Goal: Contribute content: Contribute content

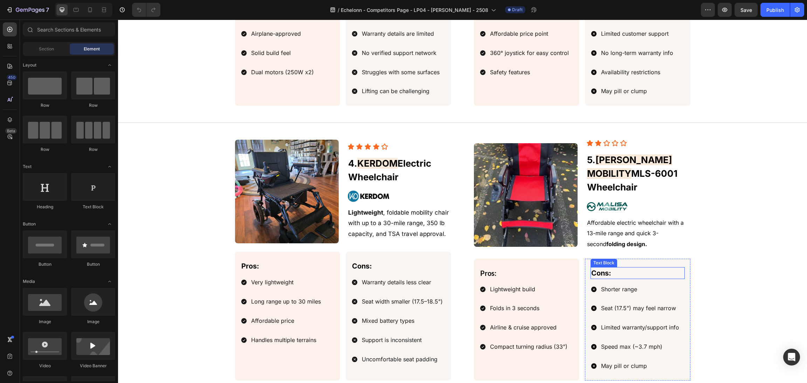
scroll to position [1104, 0]
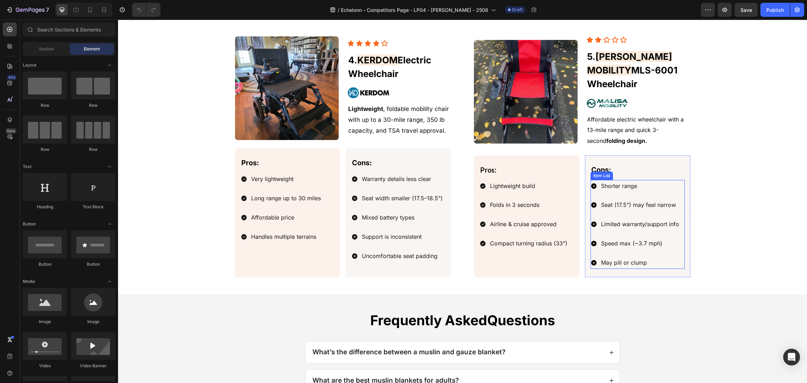
click at [652, 259] on p "May pill or clump" at bounding box center [640, 263] width 78 height 10
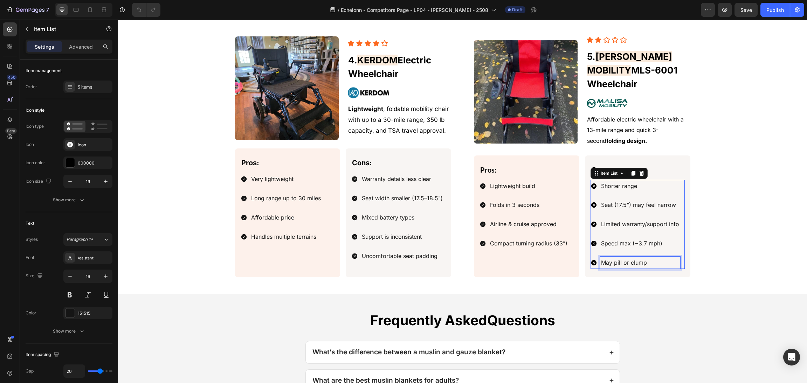
click at [659, 258] on p "May pill or clump" at bounding box center [640, 263] width 78 height 10
drag, startPoint x: 661, startPoint y: 255, endPoint x: 616, endPoint y: 257, distance: 45.2
click at [575, 255] on div "Pros: Text Block Lightweight build Folds in 3 seconds Airline & cruise approved…" at bounding box center [582, 217] width 217 height 122
drag, startPoint x: 651, startPoint y: 260, endPoint x: 557, endPoint y: 257, distance: 94.7
click at [554, 257] on div "Pros: Text Block Lightweight build Folds in 3 seconds Airline & cruise approved…" at bounding box center [582, 217] width 217 height 122
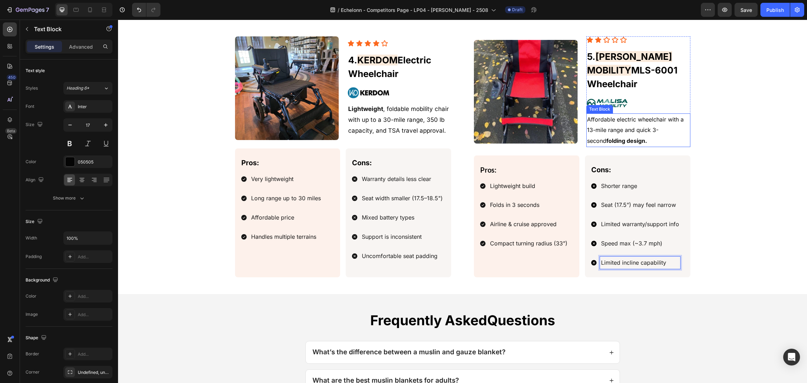
click at [651, 129] on p "Affordable electric wheelchair with a 13-mile range and quick 3-second folding …" at bounding box center [638, 130] width 102 height 32
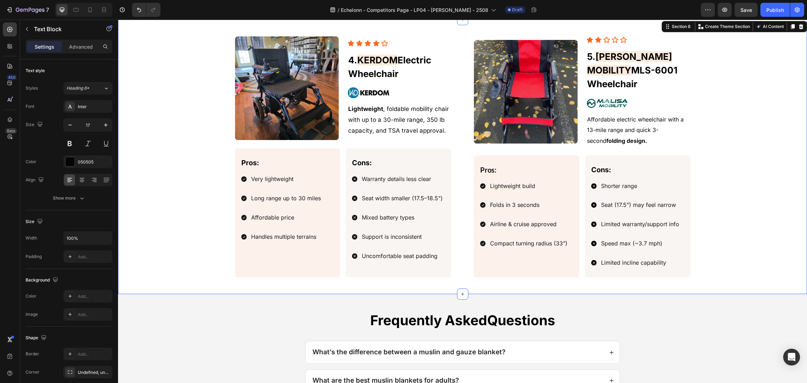
click at [712, 212] on div "Image Icon Icon Icon Icon Icon Icon List 5. [PERSON_NAME] MOBILITY MLS-6001 Whe…" at bounding box center [463, 156] width 673 height 241
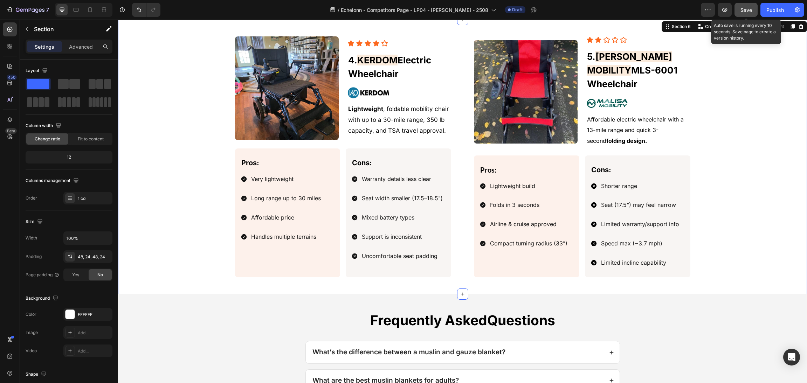
click at [746, 7] on span "Save" at bounding box center [747, 10] width 12 height 6
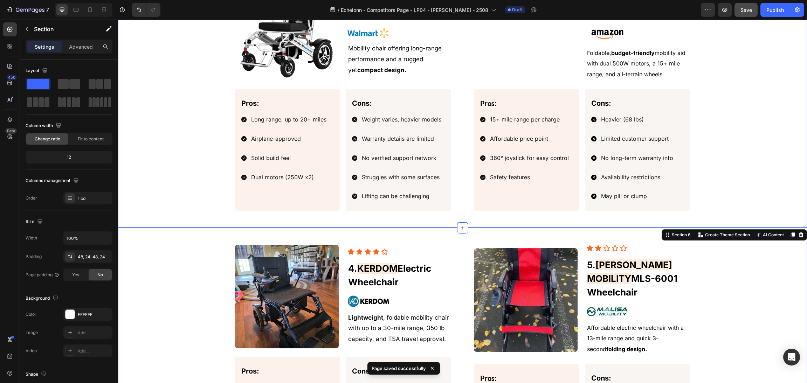
scroll to position [841, 0]
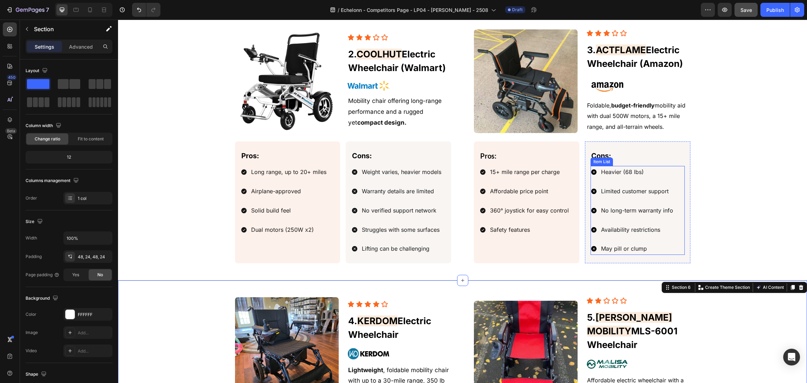
click at [637, 253] on p "May pill or clump" at bounding box center [637, 249] width 72 height 10
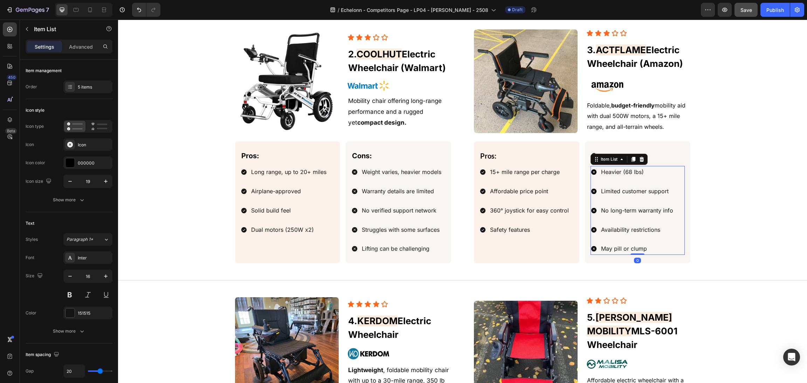
click at [656, 251] on p "May pill or clump" at bounding box center [637, 249] width 72 height 10
drag, startPoint x: 657, startPoint y: 251, endPoint x: 605, endPoint y: 253, distance: 52.3
click at [562, 253] on div "Pros: Text Block 15+ mile range per charge Affordable price point 360° joystick…" at bounding box center [582, 203] width 217 height 122
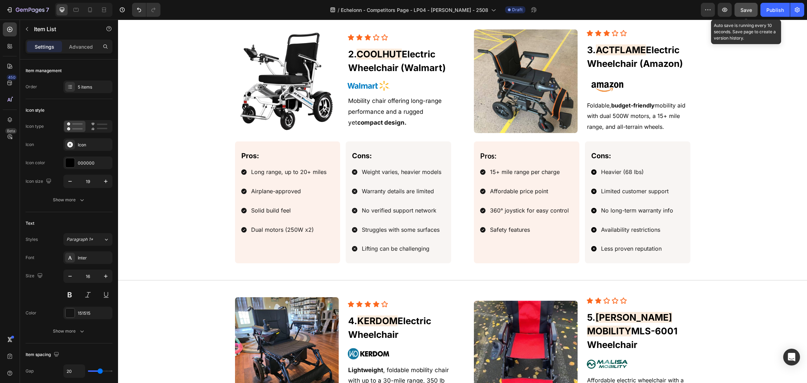
click at [743, 9] on span "Save" at bounding box center [747, 10] width 12 height 6
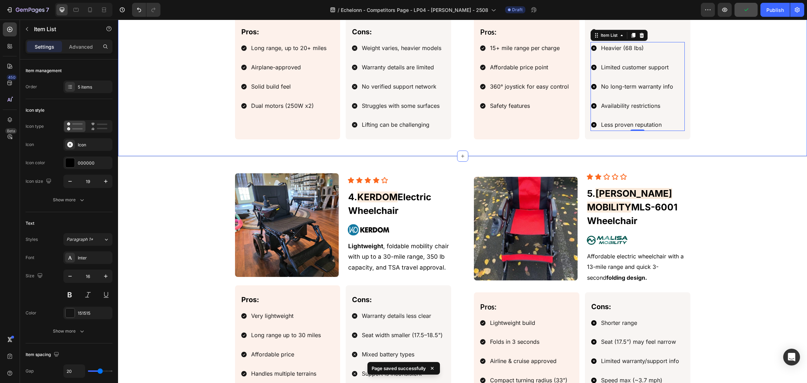
scroll to position [1052, 0]
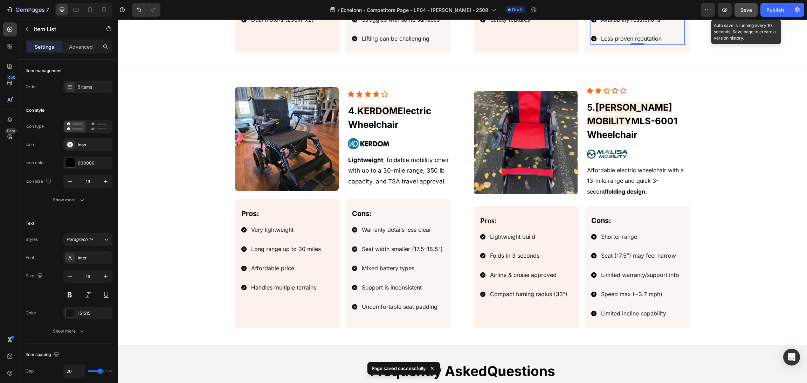
click at [746, 8] on span "Save" at bounding box center [747, 10] width 12 height 6
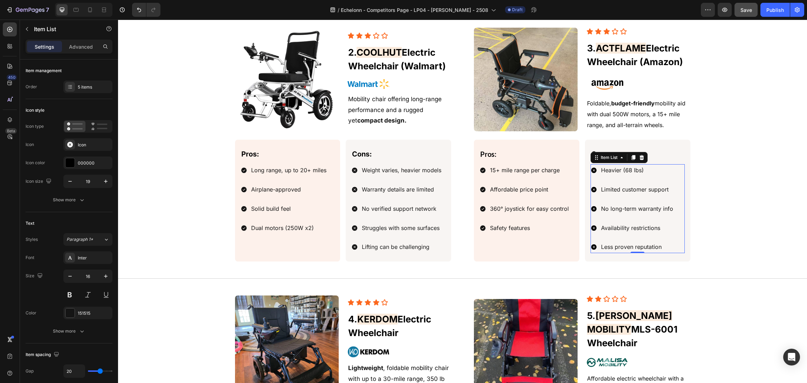
scroll to position [789, 0]
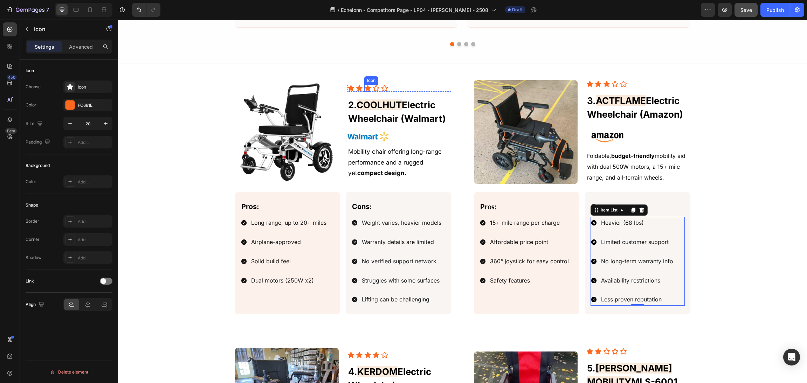
click at [365, 89] on icon at bounding box center [368, 88] width 6 height 6
drag, startPoint x: 89, startPoint y: 83, endPoint x: 97, endPoint y: 91, distance: 11.4
click at [89, 83] on div "Icon" at bounding box center [87, 87] width 49 height 13
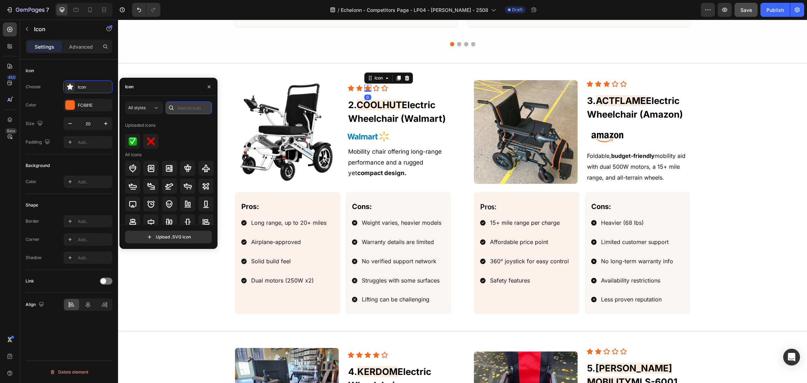
click at [186, 112] on input "text" at bounding box center [189, 108] width 46 height 13
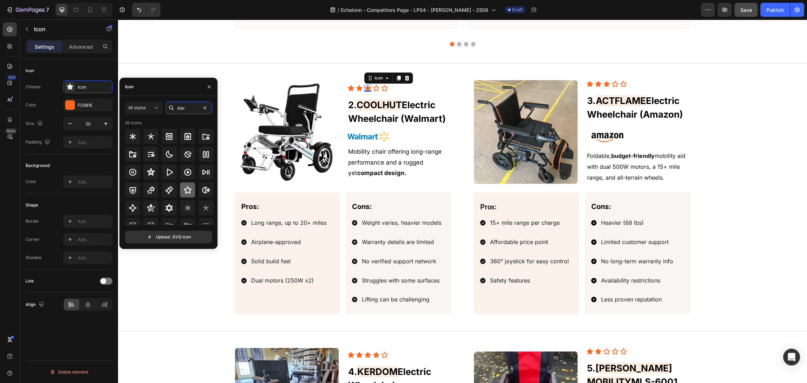
type input "star"
click at [185, 186] on icon at bounding box center [188, 190] width 8 height 8
click at [746, 129] on div "Image Icon Icon Icon Icon Icon Icon List 3. ACTFLAME Electric Wheelchair (Amazo…" at bounding box center [463, 197] width 673 height 234
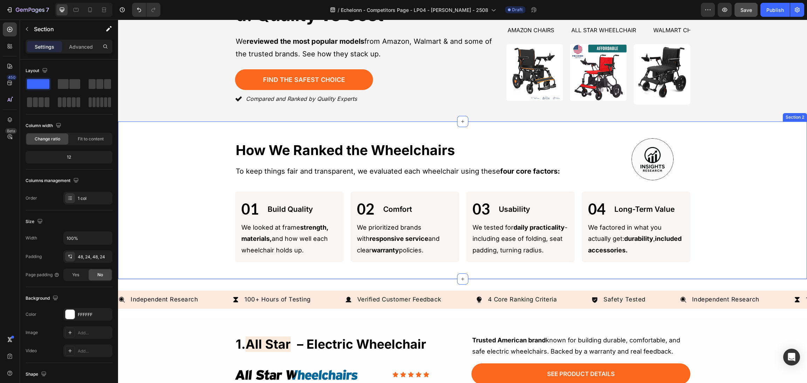
scroll to position [0, 0]
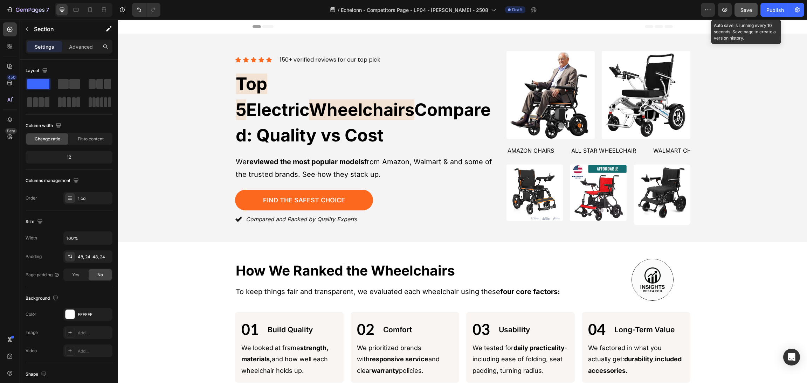
click at [737, 11] on button "Save" at bounding box center [746, 10] width 23 height 14
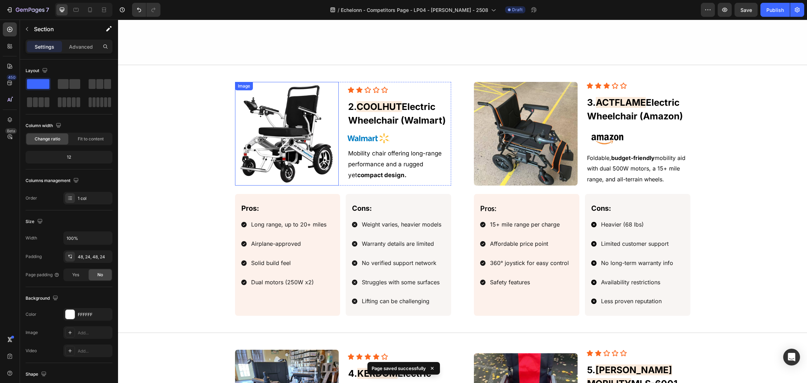
scroll to position [947, 0]
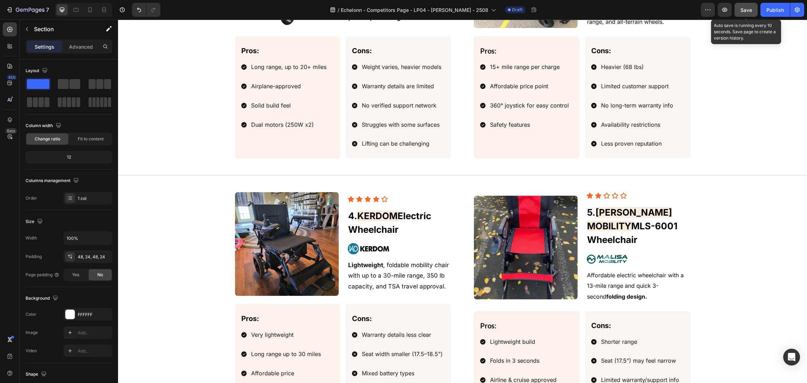
click at [740, 9] on button "Save" at bounding box center [746, 10] width 23 height 14
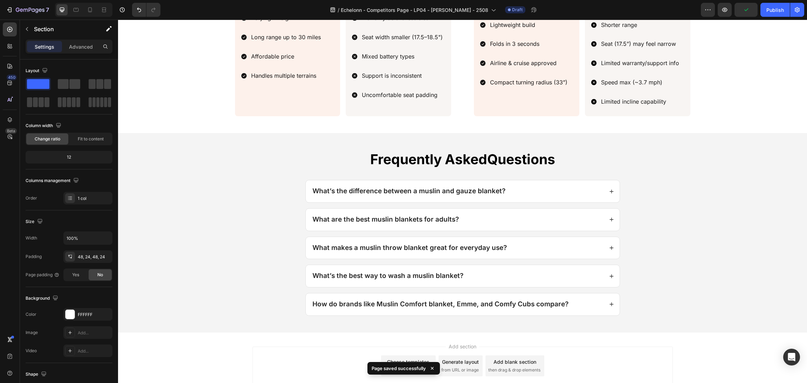
scroll to position [1242, 0]
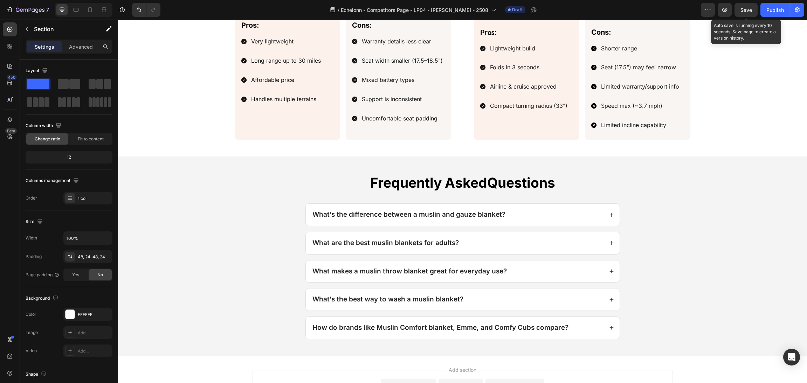
click at [741, 6] on button "Save" at bounding box center [746, 10] width 23 height 14
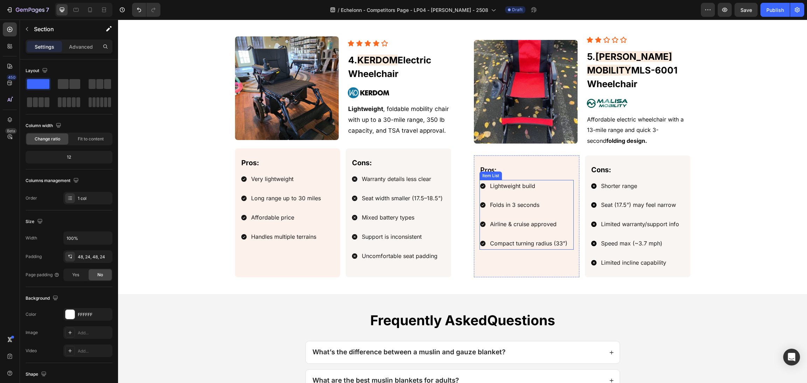
scroll to position [1209, 0]
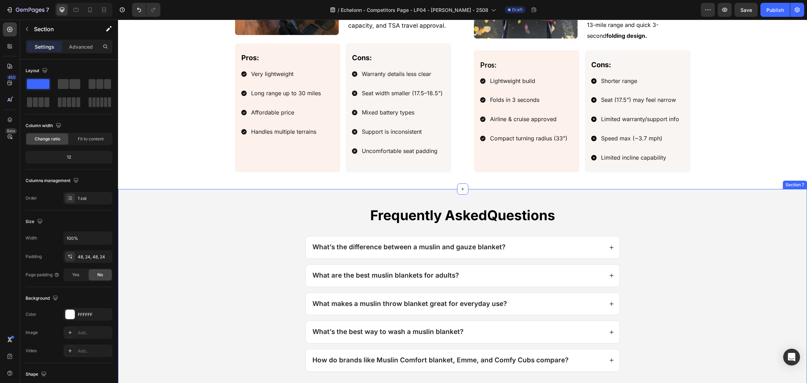
click at [479, 180] on div "Image Icon Icon Icon Icon Icon Icon List 5. [PERSON_NAME] MOBILITY MLS-6001 Whe…" at bounding box center [462, 51] width 689 height 275
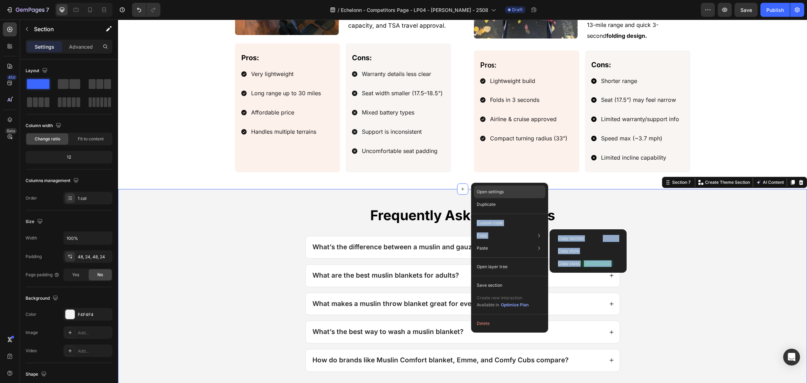
drag, startPoint x: 577, startPoint y: 239, endPoint x: 487, endPoint y: 187, distance: 103.8
click at [519, 195] on div "Open settings Duplicate Custom code Copy Copy section Ctrl + C Copy style Copy …" at bounding box center [509, 258] width 77 height 150
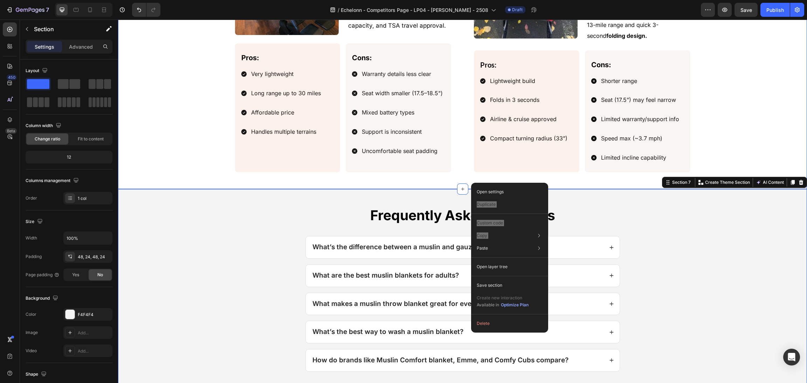
click at [451, 182] on div "Image Icon Icon Icon Icon Icon Icon List 5. [PERSON_NAME] MOBILITY MLS-6001 Whe…" at bounding box center [462, 51] width 689 height 275
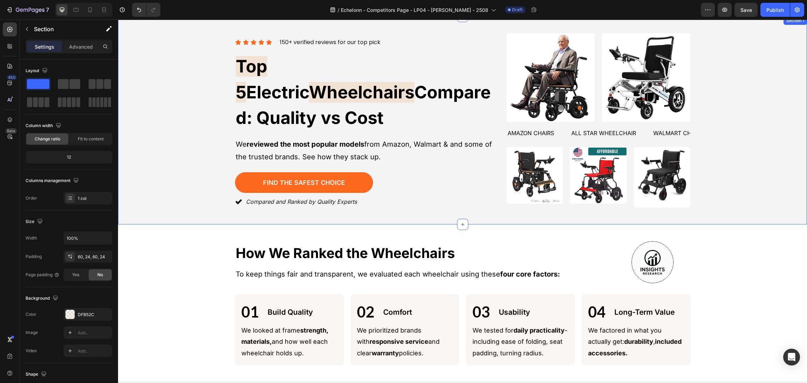
scroll to position [0, 0]
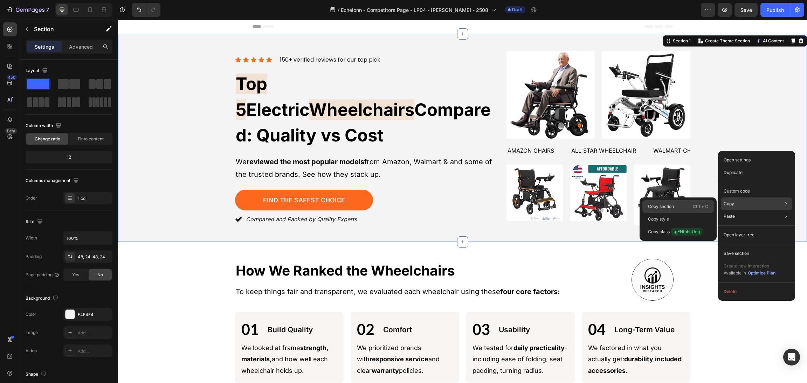
click at [695, 207] on p "Ctrl + C" at bounding box center [700, 206] width 15 height 7
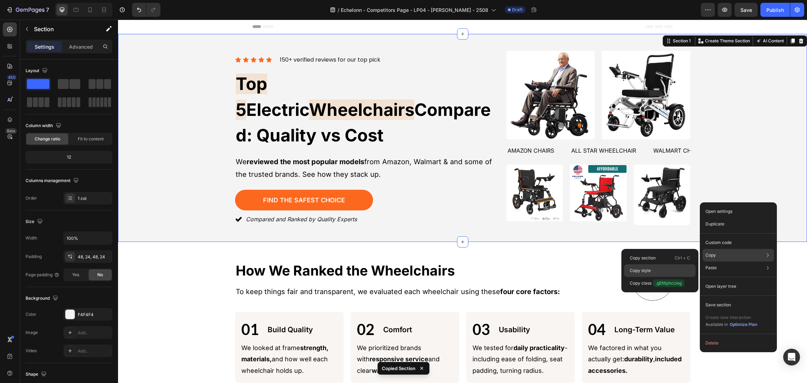
click at [668, 277] on div "Copy style" at bounding box center [660, 283] width 71 height 13
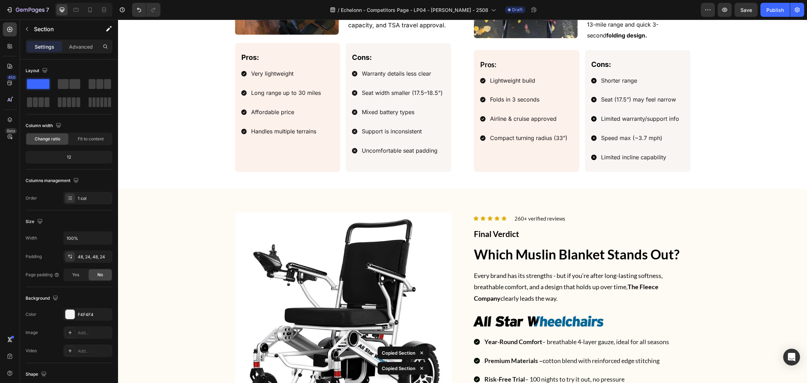
scroll to position [1367, 0]
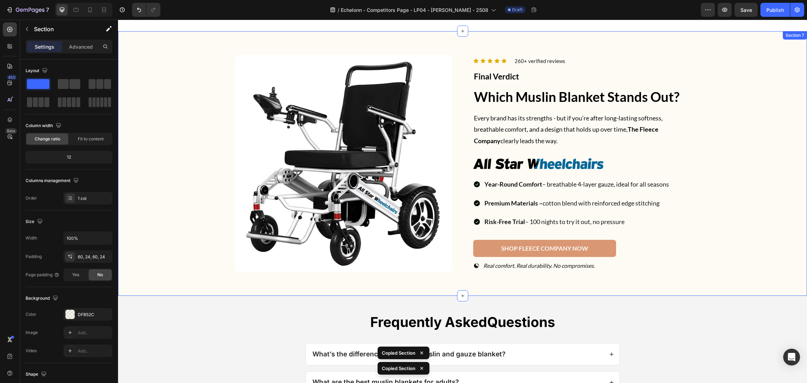
click at [725, 189] on div "Image Icon Icon Icon Icon Icon Icon List 260+ verified reviews Text block Row F…" at bounding box center [463, 163] width 673 height 223
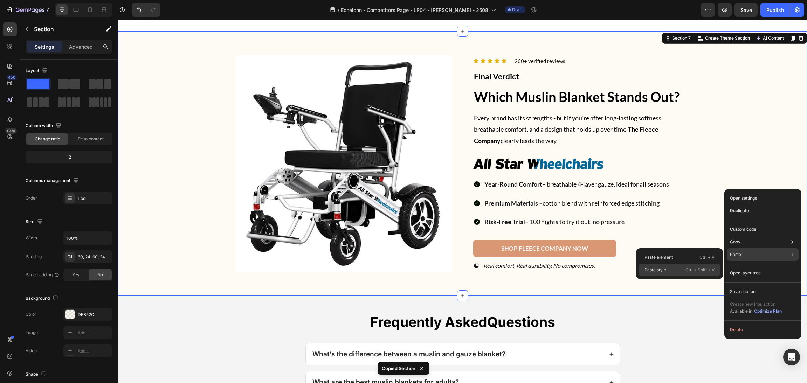
click at [669, 266] on div "Paste style Ctrl + Shift + V" at bounding box center [679, 270] width 81 height 13
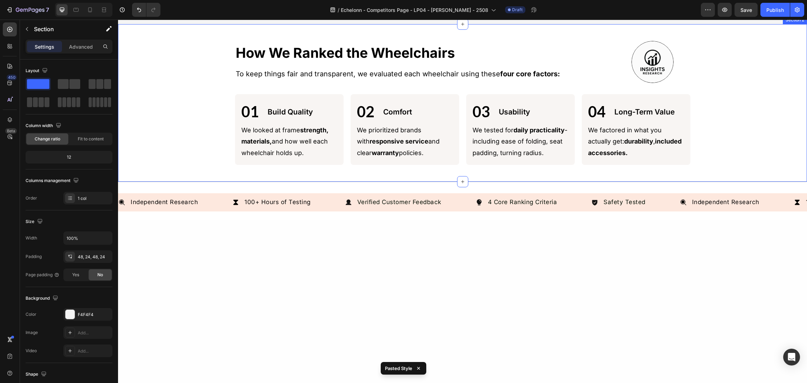
scroll to position [0, 0]
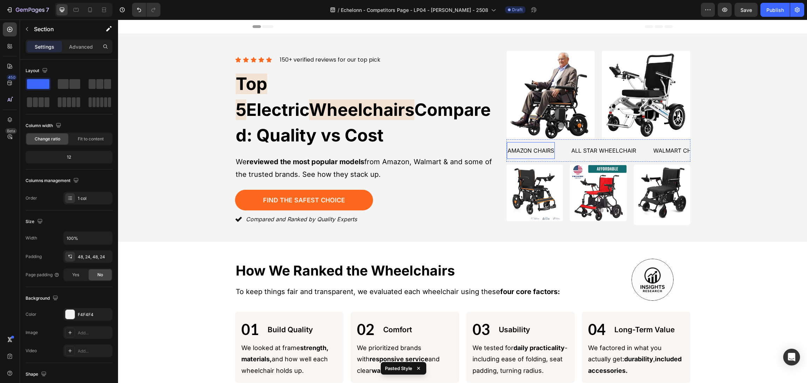
click at [487, 156] on p "We reviewed the most popular models from Amazon, Walmart & and some of the trus…" at bounding box center [364, 168] width 256 height 25
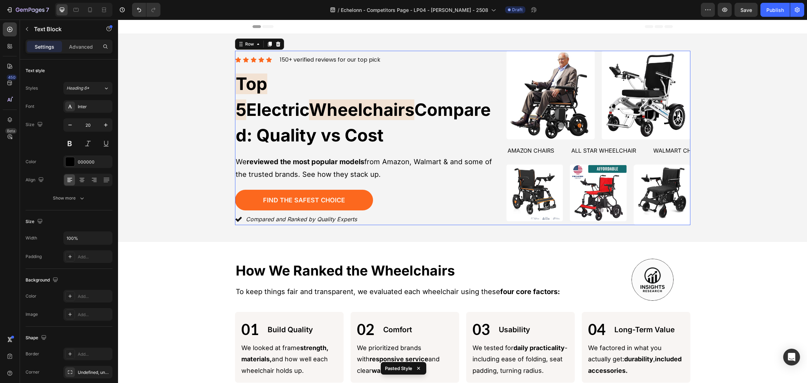
click at [497, 120] on div "Icon Icon Icon Icon Icon Icon List 150+ verified reviews for our top pick Text …" at bounding box center [463, 138] width 456 height 175
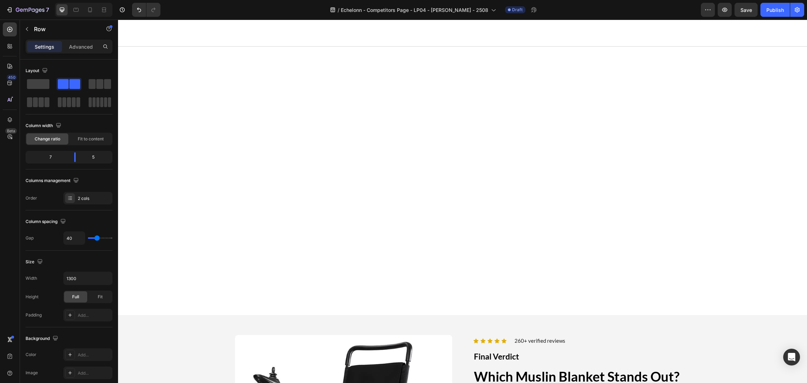
scroll to position [1552, 0]
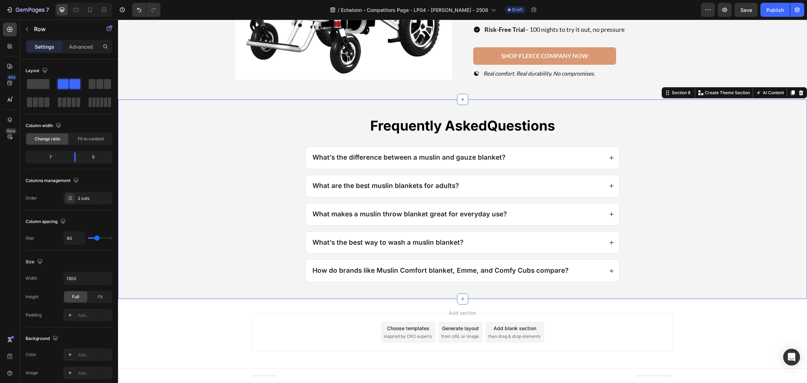
click at [217, 204] on div "Frequently Asked Questions Heading What’s the difference between a muslin and g…" at bounding box center [463, 199] width 673 height 166
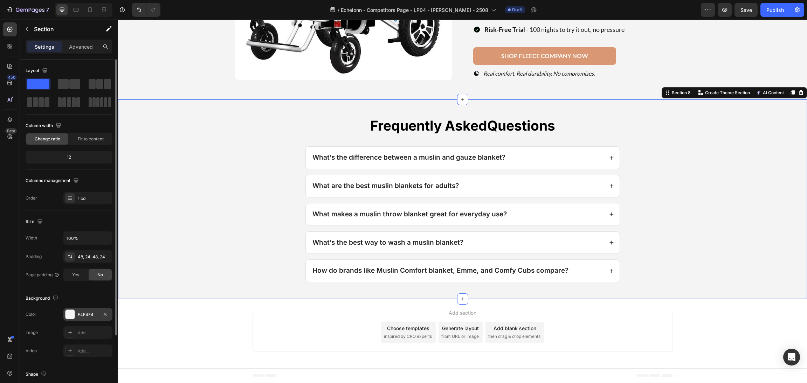
click at [69, 315] on div at bounding box center [70, 314] width 9 height 9
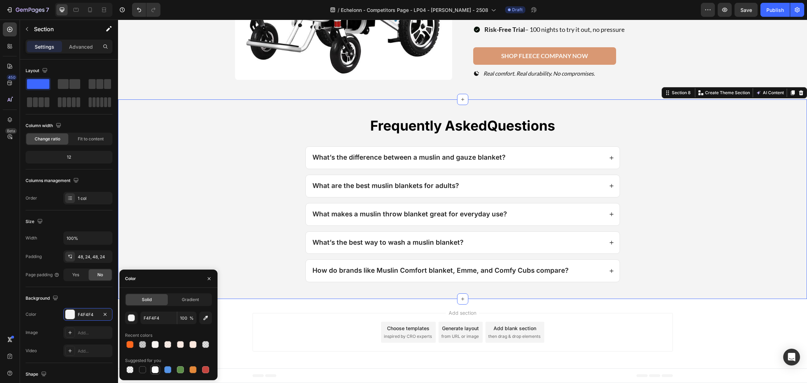
click at [155, 368] on div at bounding box center [155, 370] width 7 height 7
type input "FFFFFF"
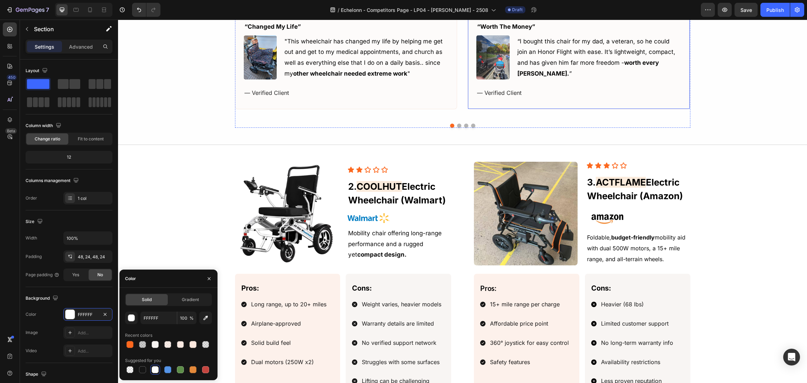
scroll to position [736, 0]
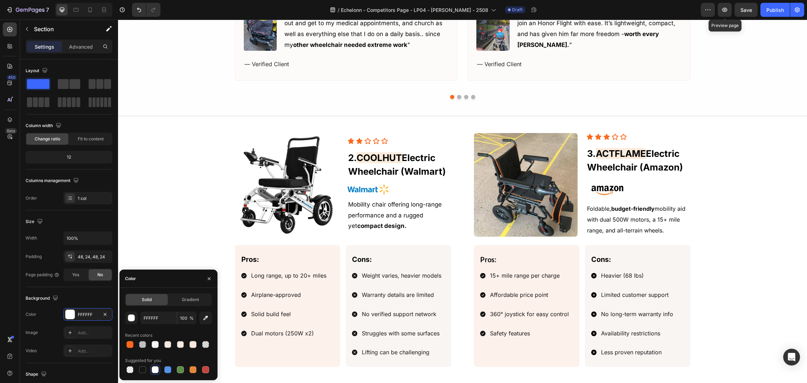
click at [748, 1] on div "7 Version history / Echelonn - Competitors Page - LP04 - [PERSON_NAME] - 2508 D…" at bounding box center [403, 10] width 807 height 20
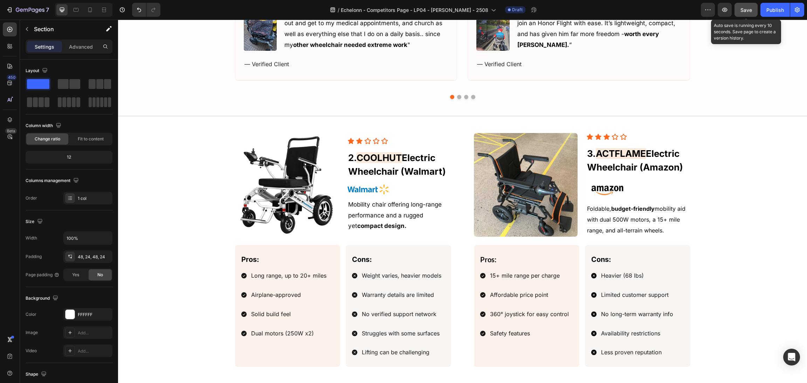
click at [748, 11] on span "Save" at bounding box center [747, 10] width 12 height 6
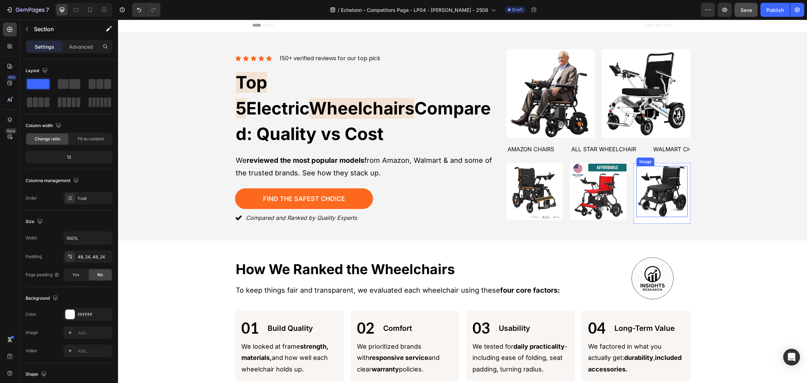
scroll to position [0, 0]
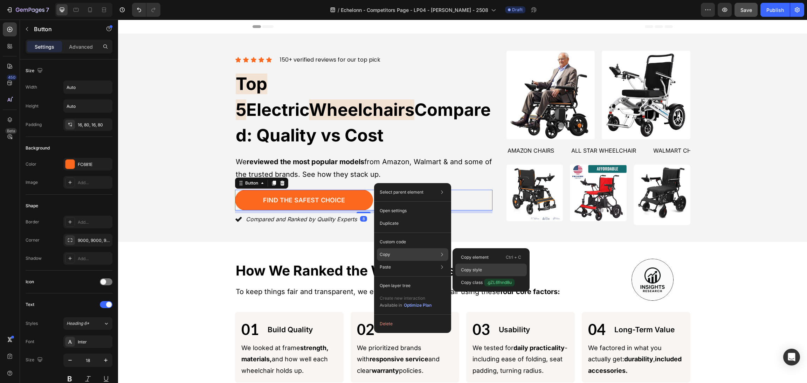
click at [475, 277] on div "Copy style" at bounding box center [491, 283] width 71 height 13
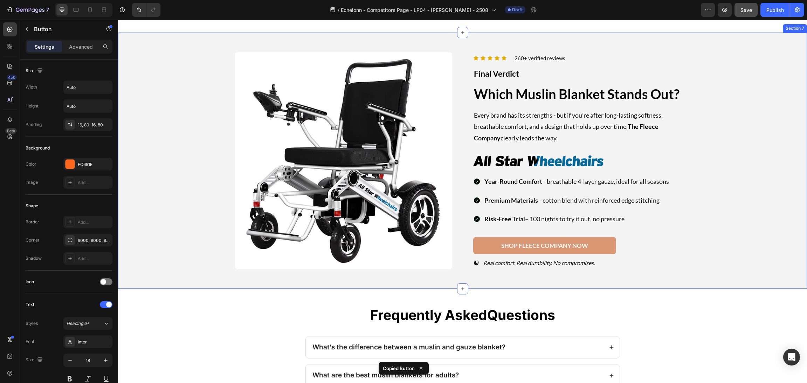
scroll to position [1367, 0]
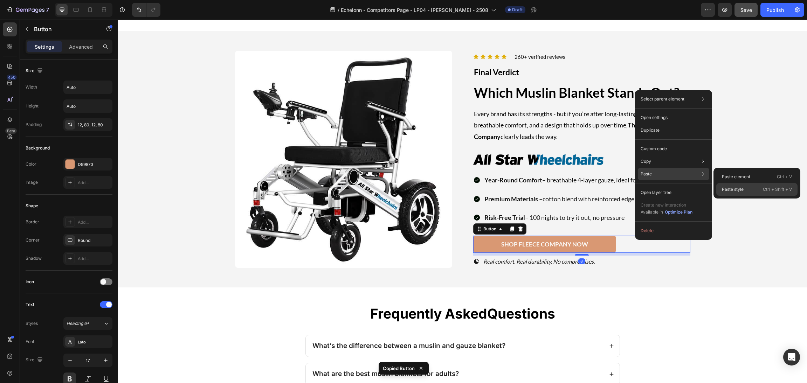
click at [728, 186] on p "Paste style" at bounding box center [733, 189] width 22 height 6
type input "18"
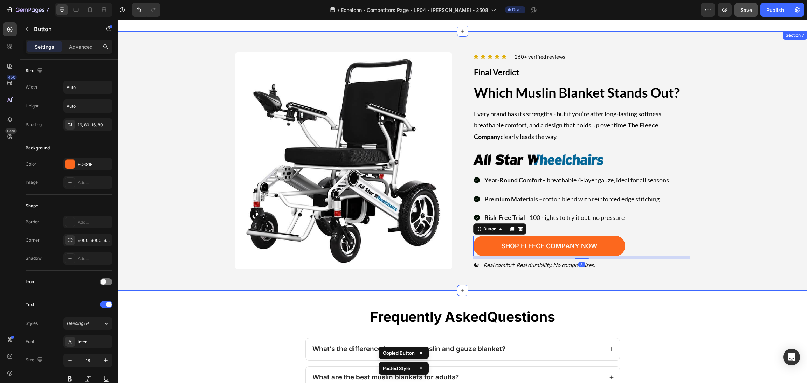
click at [738, 190] on div "Image Icon Icon Icon Icon Icon Icon List 260+ verified reviews Text block Row F…" at bounding box center [463, 161] width 673 height 226
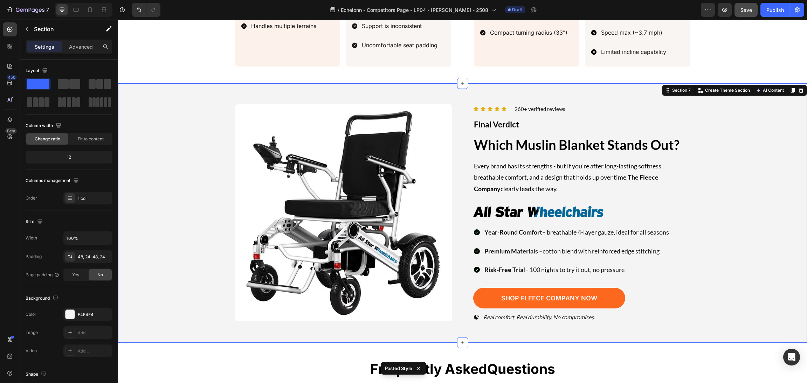
scroll to position [1315, 0]
click at [743, 192] on div "Image Icon Icon Icon Icon Icon Icon List 260+ verified reviews Text block Row F…" at bounding box center [463, 214] width 673 height 226
click at [567, 161] on p "Every brand has its strengths - but if you’re after long-lasting softness, brea…" at bounding box center [582, 178] width 216 height 34
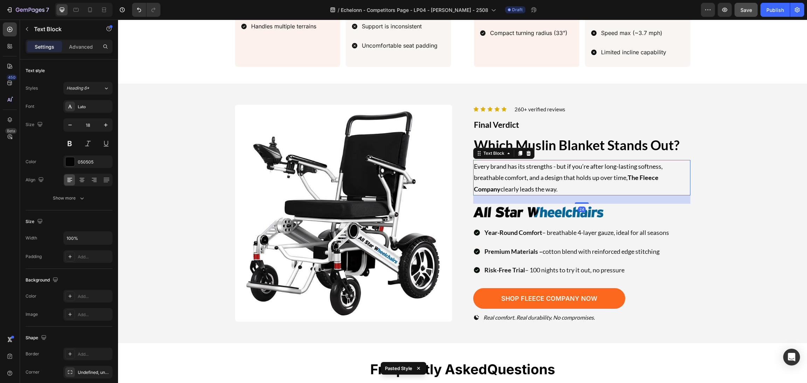
click at [735, 154] on div "Image Icon Icon Icon Icon Icon Icon List 260+ verified reviews Text block Row F…" at bounding box center [463, 214] width 673 height 226
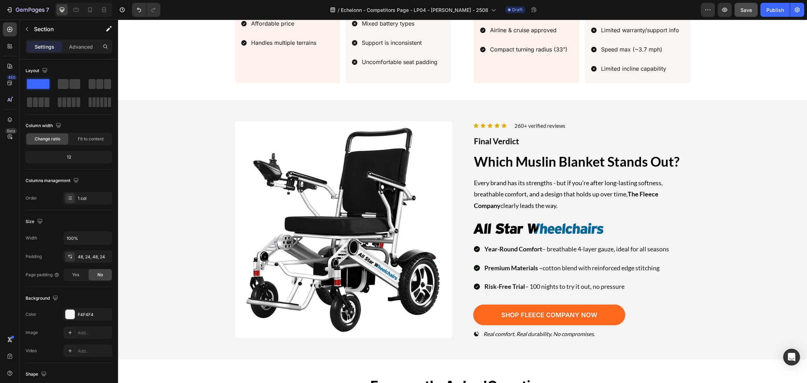
scroll to position [1316, 0]
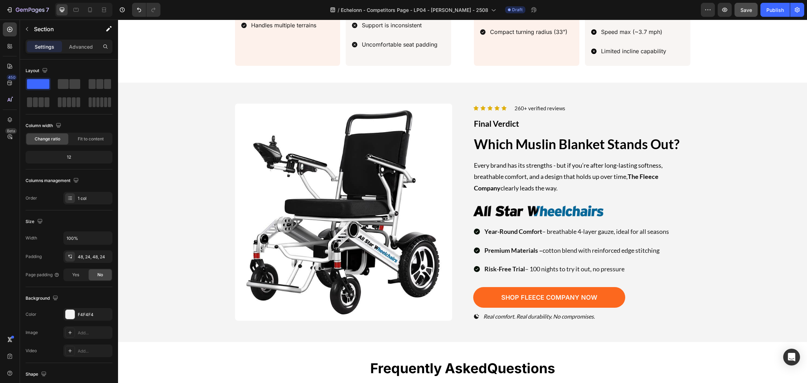
click at [626, 139] on h2 "Which Muslin Blanket Stands Out?" at bounding box center [581, 144] width 217 height 19
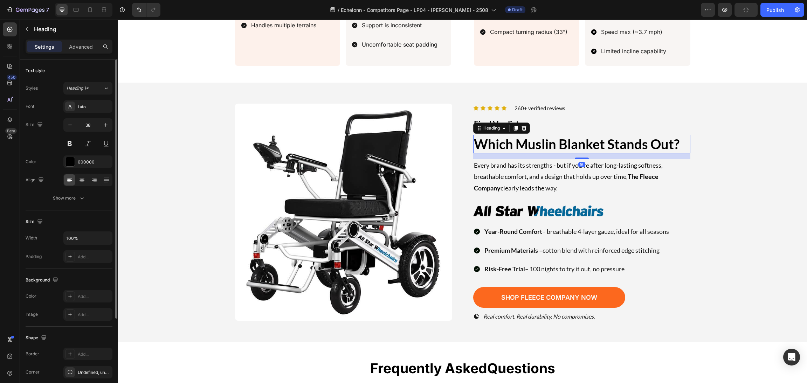
click at [77, 100] on div "Styles Heading 1* Font Lato Size 38 Color 000000 Align Show more" at bounding box center [69, 143] width 87 height 123
click at [82, 106] on div "Lato" at bounding box center [94, 107] width 33 height 6
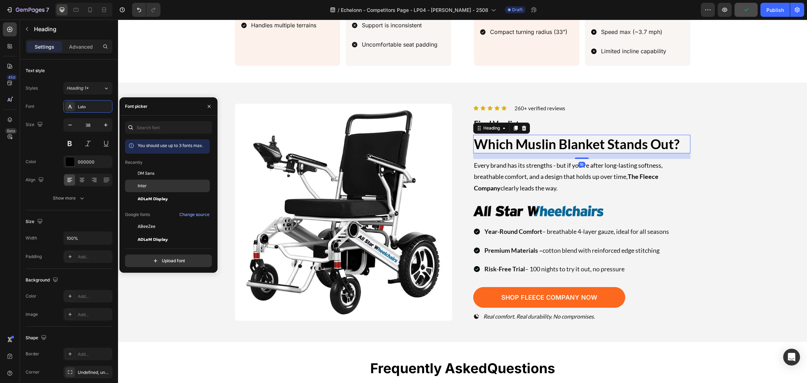
click at [145, 188] on span "Inter" at bounding box center [142, 186] width 9 height 6
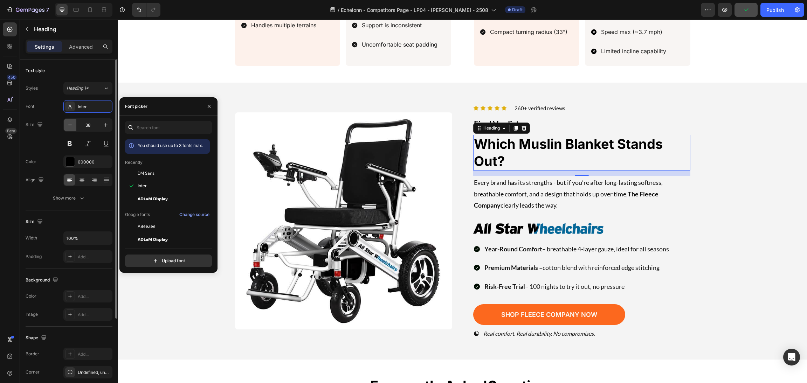
click at [70, 126] on icon "button" at bounding box center [70, 125] width 7 height 7
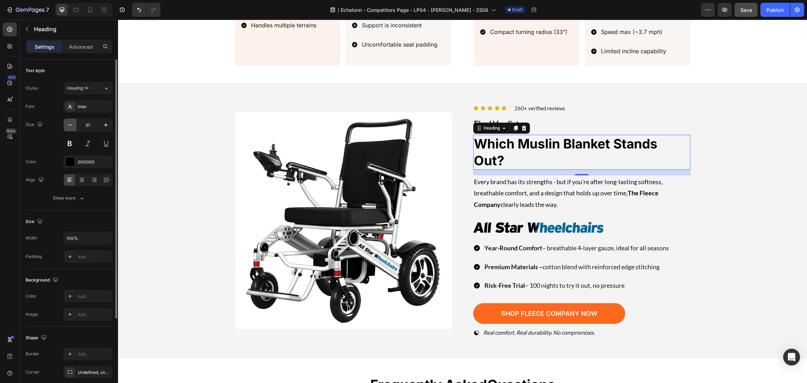
click at [70, 126] on icon "button" at bounding box center [70, 125] width 7 height 7
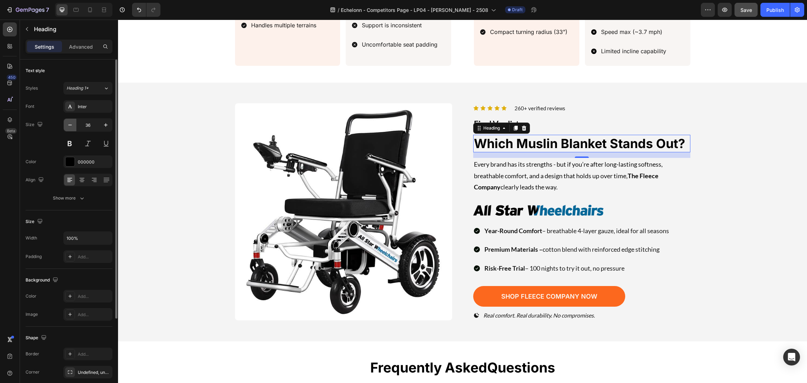
type input "35"
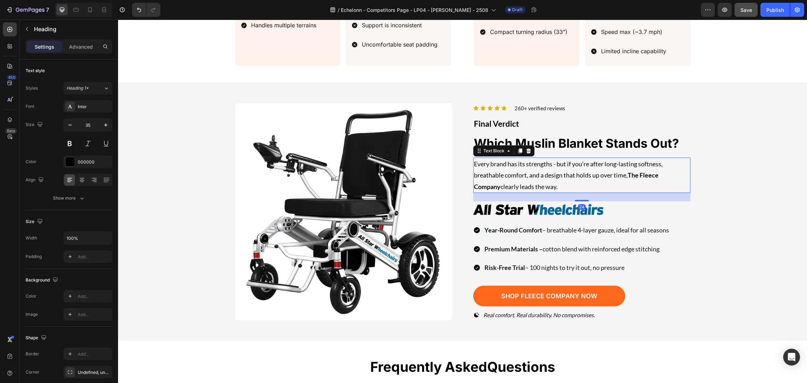
click at [487, 164] on p "Every brand has its strengths - but if you’re after long-lasting softness, brea…" at bounding box center [582, 175] width 216 height 34
click at [91, 102] on div "Lato" at bounding box center [87, 106] width 49 height 13
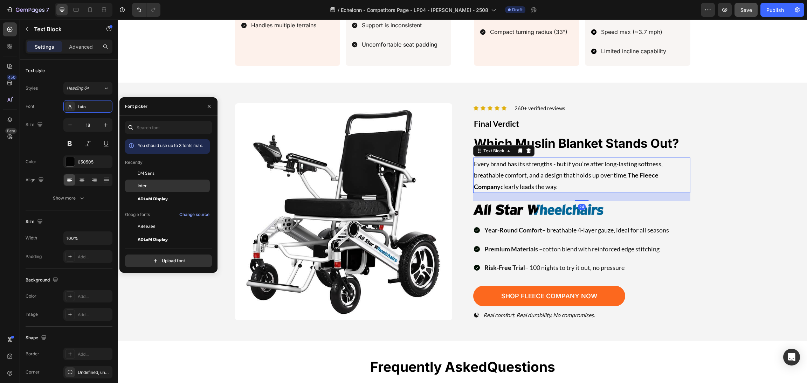
click at [145, 186] on span "Inter" at bounding box center [142, 186] width 9 height 6
click at [767, 199] on div "Image Icon Icon Icon Icon Icon Icon List 260+ verified reviews Text block Row F…" at bounding box center [463, 212] width 673 height 225
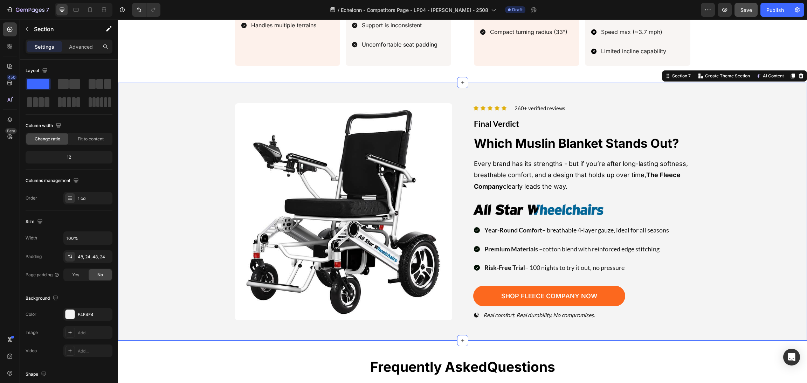
click at [707, 234] on div "Image Icon Icon Icon Icon Icon Icon List 260+ verified reviews Text block Row F…" at bounding box center [463, 212] width 673 height 225
click at [690, 247] on div "Image Icon Icon Icon Icon Icon Icon List 260+ verified reviews Text block Row F…" at bounding box center [463, 212] width 673 height 225
click at [666, 232] on div "Year-Round Comfort – breathable 4-layer gauze, ideal for all seasons Premium Ma…" at bounding box center [571, 249] width 197 height 51
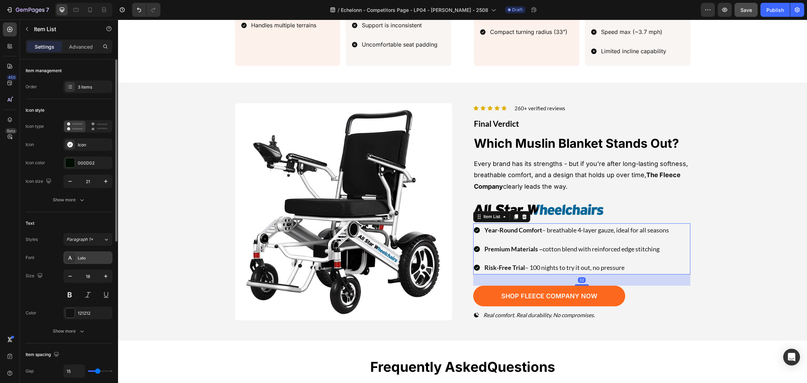
click at [81, 257] on div "Lato" at bounding box center [94, 258] width 33 height 6
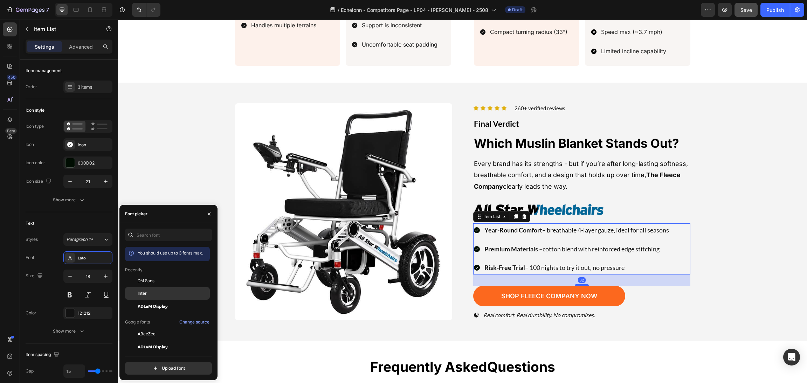
click at [158, 292] on div "Inter" at bounding box center [173, 294] width 71 height 6
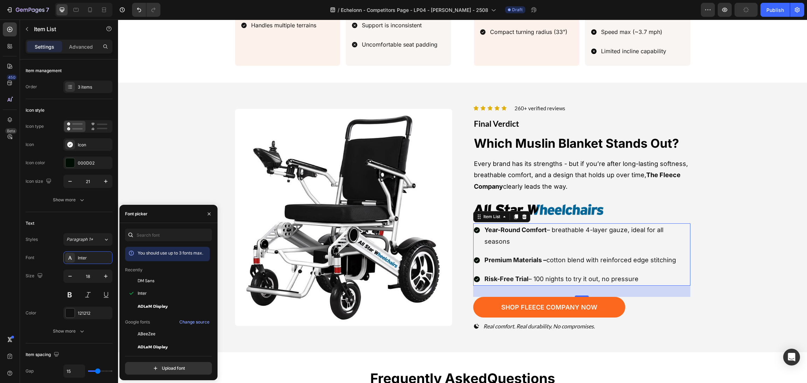
click at [560, 240] on div "Year-Round Comfort – breathable 4-layer gauze, ideal for all seasons" at bounding box center [587, 236] width 207 height 25
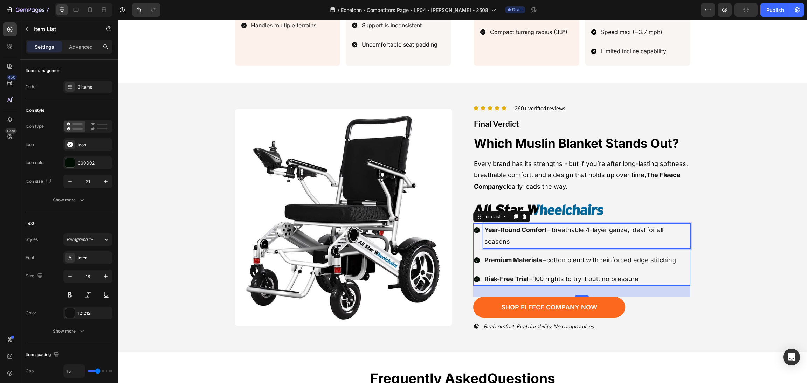
click at [528, 230] on p "Year-Round Comfort – breathable 4-layer gauze, ideal for all seasons" at bounding box center [587, 236] width 205 height 23
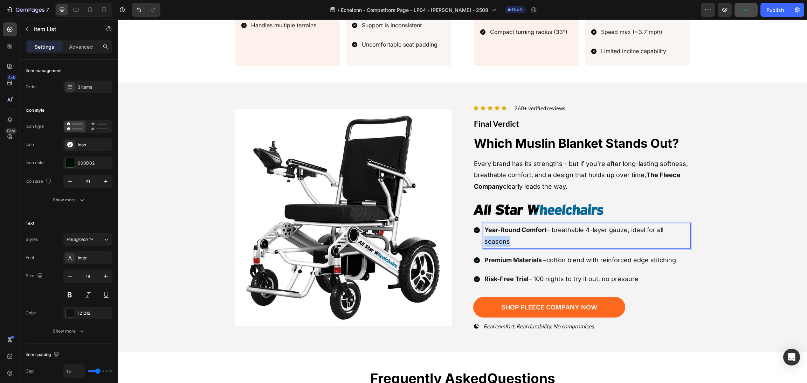
drag, startPoint x: 525, startPoint y: 235, endPoint x: 442, endPoint y: 238, distance: 83.1
click at [442, 238] on div "Image Icon Icon Icon Icon Icon Icon List 260+ verified reviews Text block Row F…" at bounding box center [463, 218] width 456 height 236
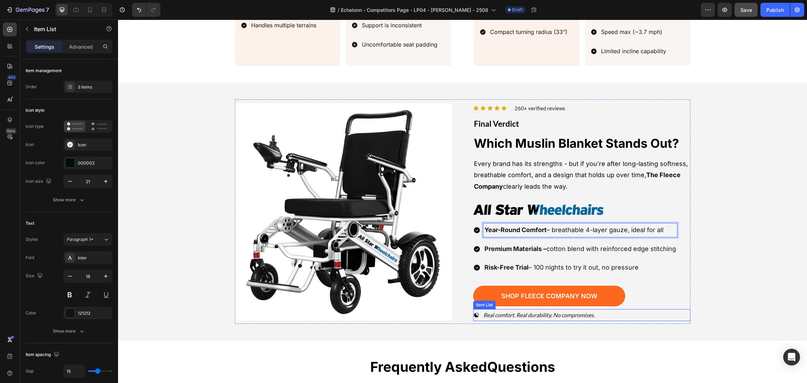
click at [599, 309] on div "Real comfort. Real durability. No compromises." at bounding box center [581, 315] width 217 height 12
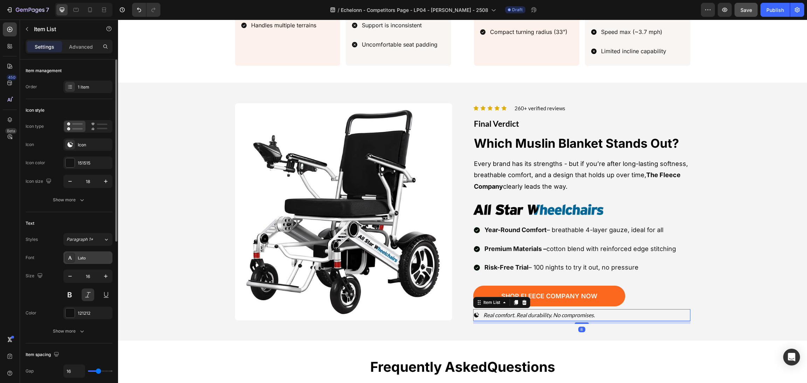
click at [82, 261] on div "Lato" at bounding box center [94, 258] width 33 height 6
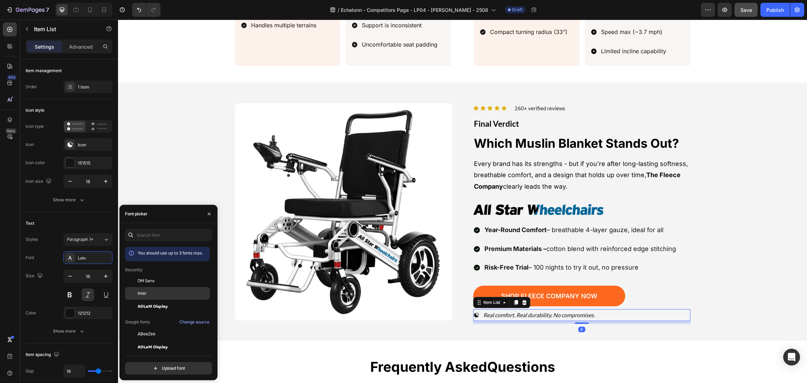
click at [163, 291] on div "Inter" at bounding box center [173, 294] width 71 height 6
click at [729, 227] on div "Image Icon Icon Icon Icon Icon Icon List 260+ verified reviews Text block Row F…" at bounding box center [463, 212] width 673 height 225
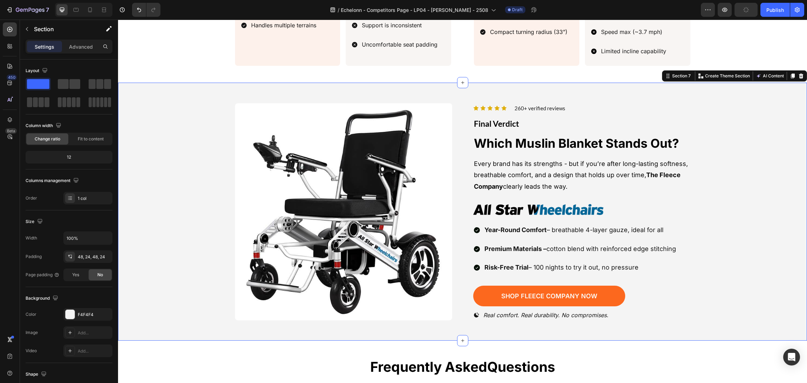
scroll to position [1369, 0]
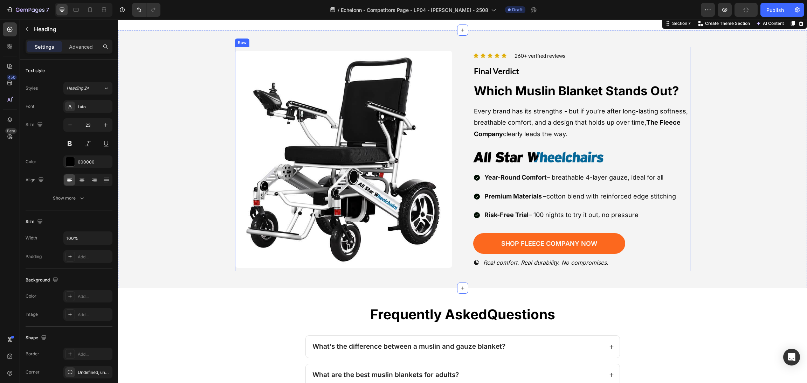
click at [494, 66] on span "Final Verdict" at bounding box center [496, 71] width 45 height 10
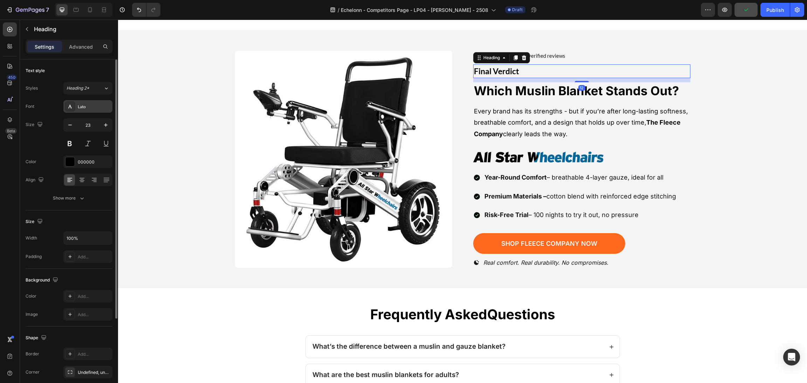
click at [92, 105] on div "Lato" at bounding box center [94, 107] width 33 height 6
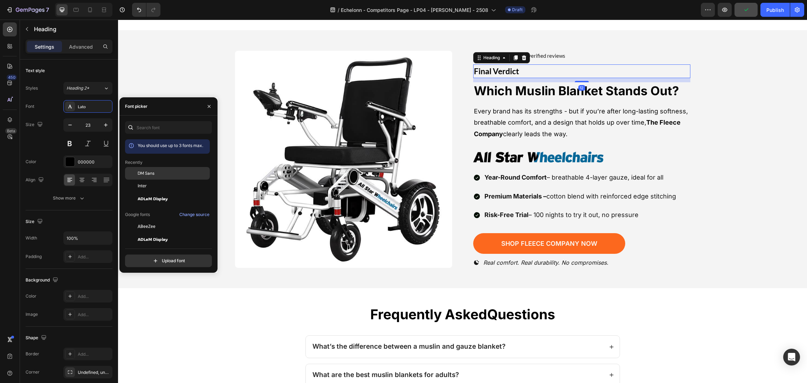
click at [143, 220] on div "DM Sans" at bounding box center [167, 226] width 85 height 13
click at [176, 220] on div "DM Sans" at bounding box center [167, 226] width 85 height 13
click at [176, 185] on div "Inter" at bounding box center [173, 186] width 71 height 6
click at [535, 52] on p "260+ verified reviews" at bounding box center [540, 56] width 51 height 8
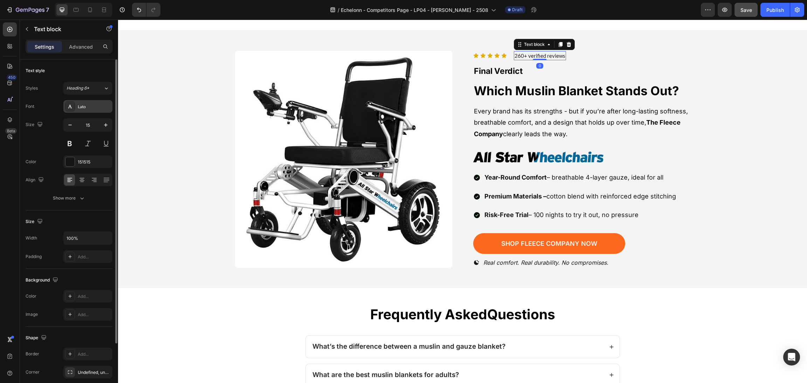
click at [94, 108] on div "Lato" at bounding box center [94, 107] width 33 height 6
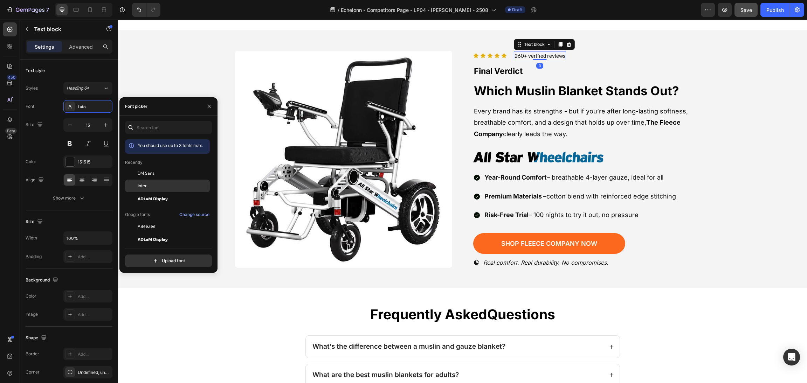
click at [142, 258] on div "Inter" at bounding box center [167, 264] width 85 height 13
click at [704, 168] on div "Image Icon Icon Icon Icon Icon Icon List 260+ verified reviews Text block 0 Row…" at bounding box center [463, 159] width 673 height 225
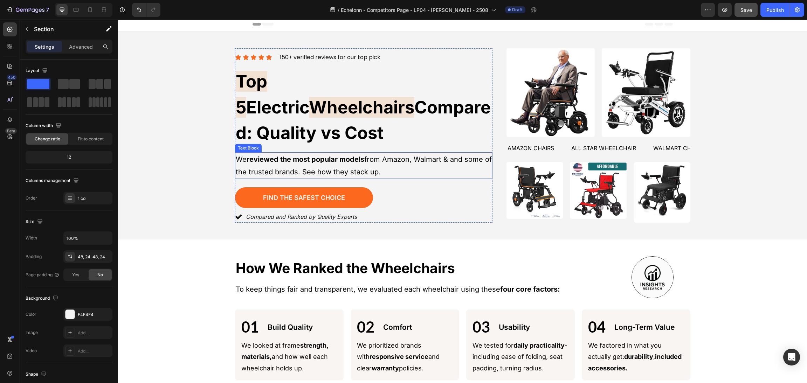
scroll to position [0, 0]
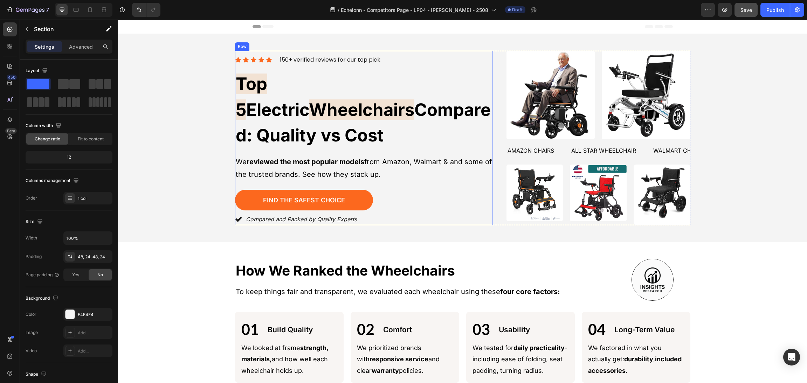
click at [392, 65] on div "Icon Icon Icon Icon Icon Icon List 150+ verified reviews for our top pick Text …" at bounding box center [364, 60] width 258 height 10
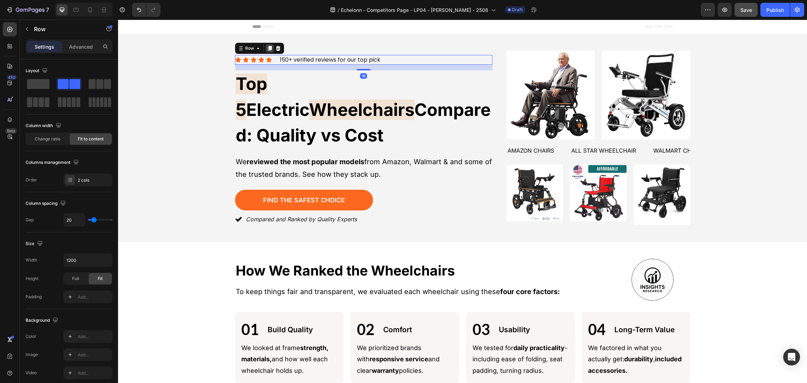
click at [268, 51] on icon at bounding box center [270, 48] width 4 height 5
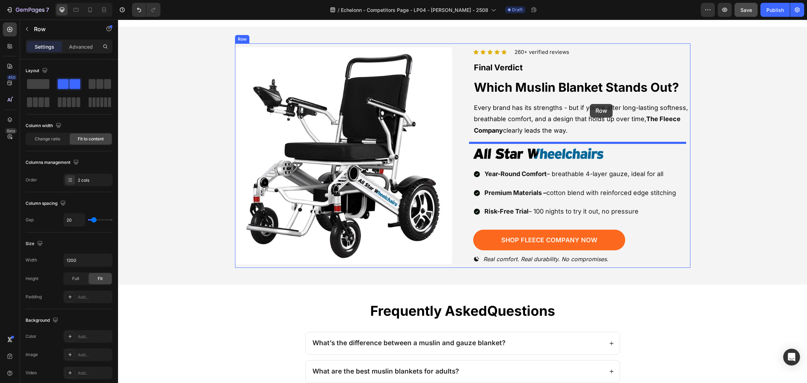
scroll to position [1315, 0]
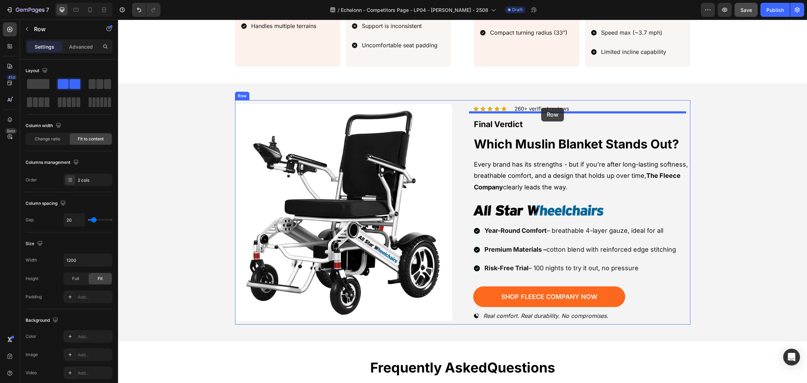
drag, startPoint x: 236, startPoint y: 73, endPoint x: 541, endPoint y: 108, distance: 308.0
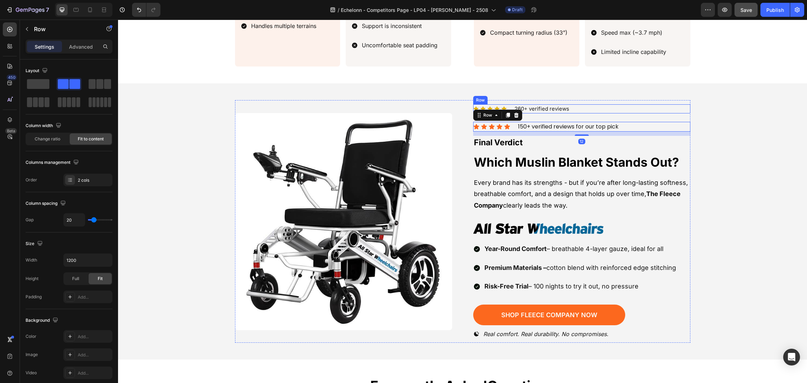
click at [619, 104] on div "Icon Icon Icon Icon Icon Icon List 260+ verified reviews Text block Row" at bounding box center [581, 108] width 217 height 9
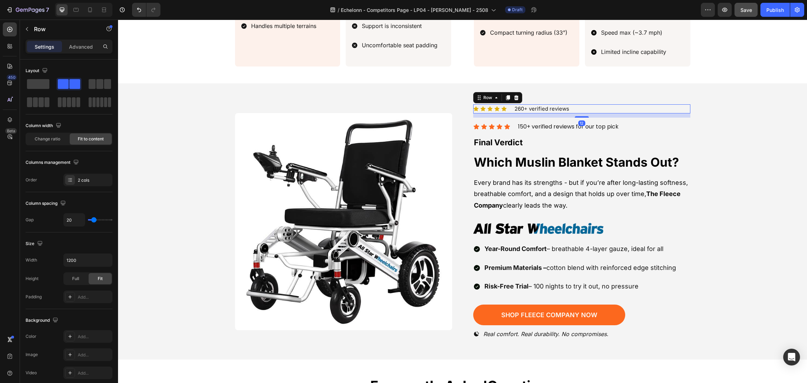
click at [512, 94] on div at bounding box center [516, 98] width 8 height 8
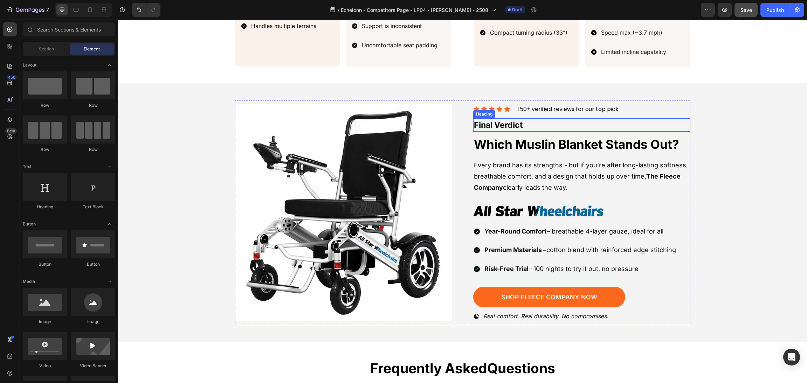
click at [588, 118] on h2 "Final Verdict" at bounding box center [581, 125] width 217 height 14
click at [588, 105] on p "150+ verified reviews for our top pick" at bounding box center [568, 109] width 101 height 8
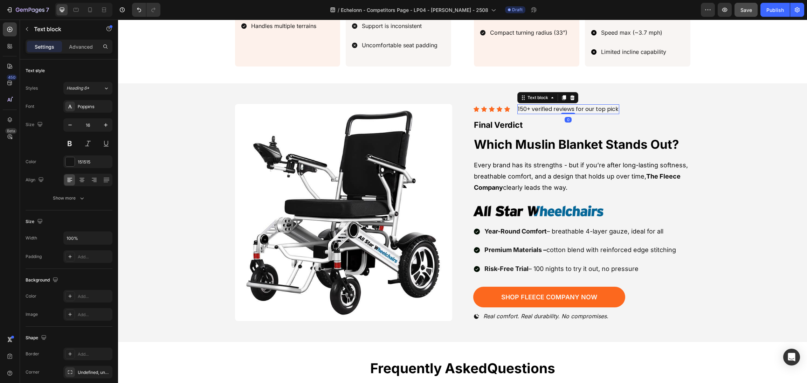
click at [567, 105] on p "150+ verified reviews for our top pick" at bounding box center [568, 109] width 101 height 8
click at [575, 105] on p "150+ verified reviews for our top pick" at bounding box center [568, 109] width 101 height 8
drag, startPoint x: 571, startPoint y: 103, endPoint x: 754, endPoint y: 117, distance: 183.2
click at [754, 117] on div "Image Icon Icon Icon Icon Icon Icon List 150+ verified reviews for our top pick…" at bounding box center [463, 212] width 673 height 225
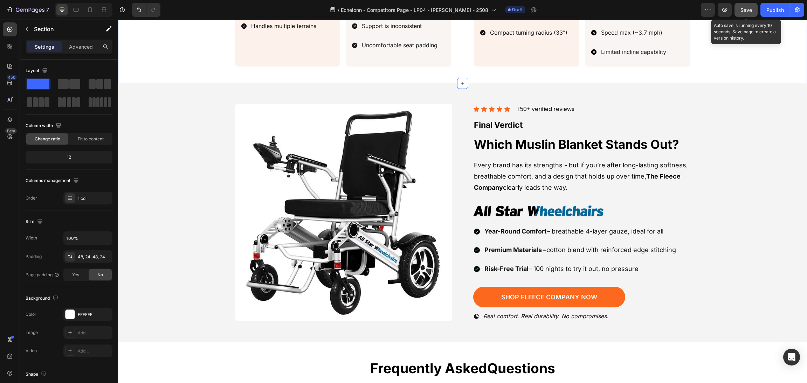
click at [743, 14] on button "Save" at bounding box center [746, 10] width 23 height 14
click at [507, 120] on span "Final Verdict" at bounding box center [498, 125] width 49 height 10
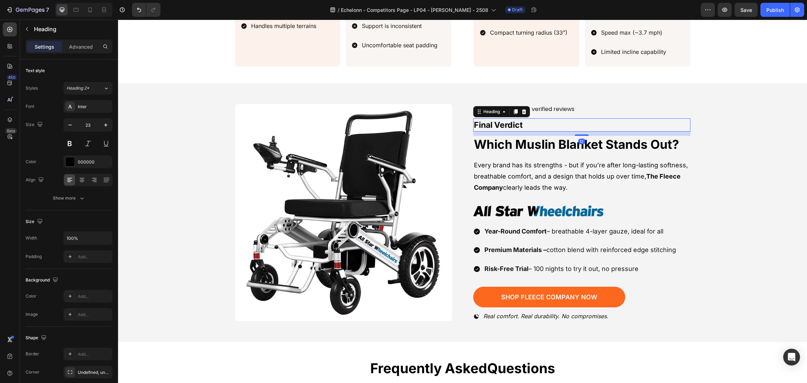
click at [547, 118] on h2 "Final Verdict" at bounding box center [581, 125] width 217 height 14
drag, startPoint x: 517, startPoint y: 119, endPoint x: 491, endPoint y: 118, distance: 25.9
click at [446, 119] on div "Image Icon Icon Icon Icon Icon Icon List 150+ verified reviews Text block Row F…" at bounding box center [463, 212] width 456 height 225
click at [726, 182] on div "Image Icon Icon Icon Icon Icon Icon List 150+ verified reviews Text block Row ⭐…" at bounding box center [463, 212] width 673 height 225
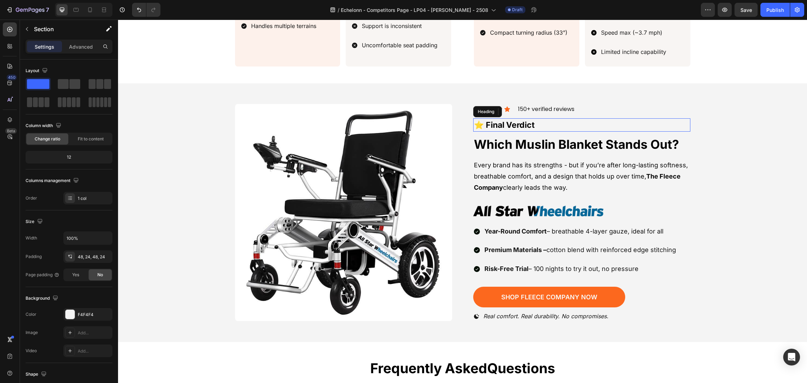
click at [480, 120] on span "⭐ Final Verdict" at bounding box center [504, 125] width 61 height 10
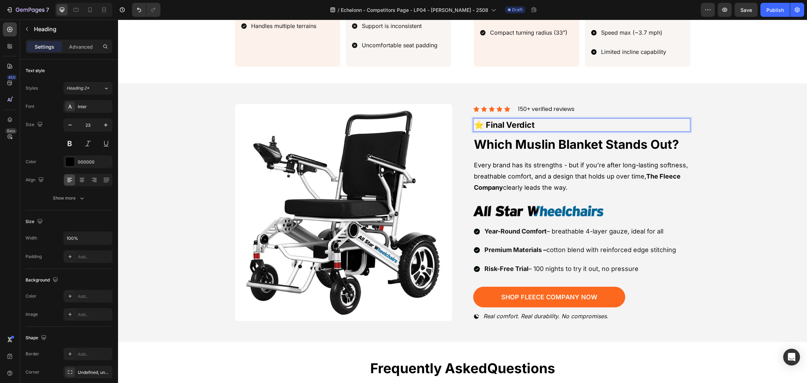
click at [483, 120] on span "⭐ Final Verdict" at bounding box center [504, 125] width 61 height 10
click at [632, 137] on h2 "Which Muslin Blanket Stands Out?" at bounding box center [581, 145] width 217 height 18
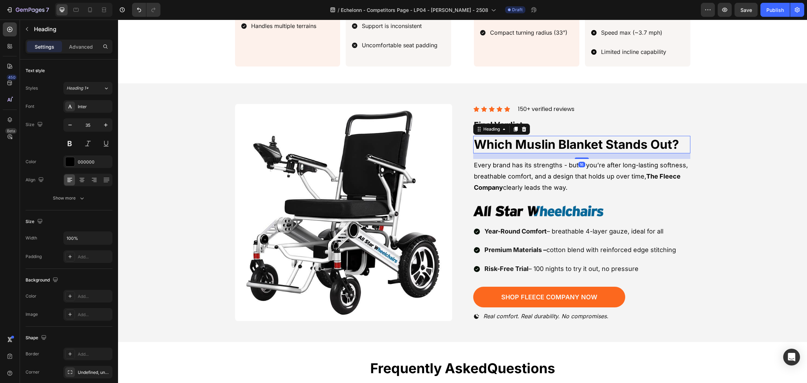
click at [657, 136] on h2 "Which Muslin Blanket Stands Out?" at bounding box center [581, 145] width 217 height 18
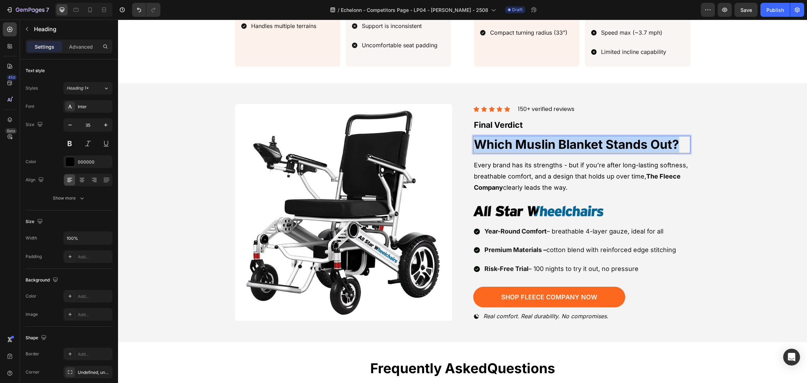
drag, startPoint x: 657, startPoint y: 135, endPoint x: 382, endPoint y: 135, distance: 275.1
click at [367, 132] on div "Image Icon Icon Icon Icon Icon Icon List 150+ verified reviews Text block Row ⁠…" at bounding box center [463, 212] width 456 height 225
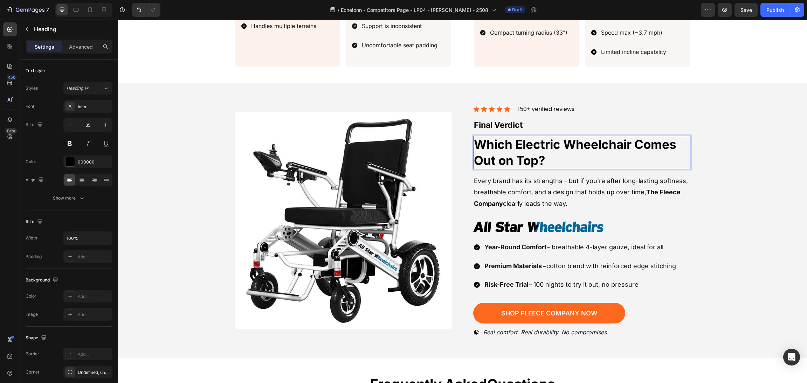
click at [611, 144] on p "Which Electric Wheelchair Comes Out on Top?" at bounding box center [582, 153] width 216 height 32
drag, startPoint x: 556, startPoint y: 139, endPoint x: 513, endPoint y: 139, distance: 42.8
click at [512, 138] on p "Which Electric Wheelchair Comes Out on Top?" at bounding box center [582, 153] width 216 height 32
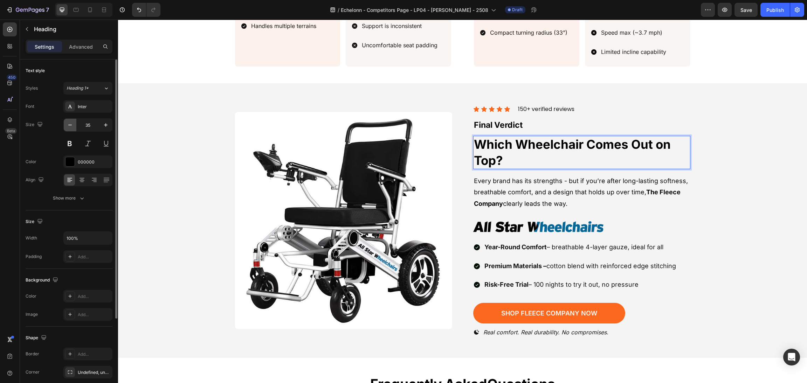
click at [67, 124] on icon "button" at bounding box center [70, 125] width 7 height 7
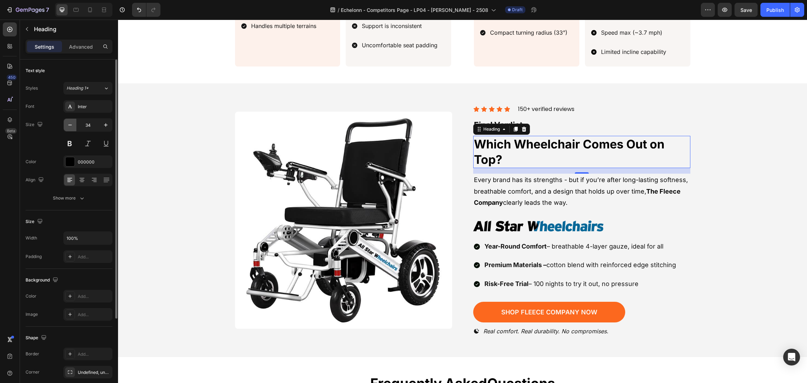
click at [67, 124] on icon "button" at bounding box center [70, 125] width 7 height 7
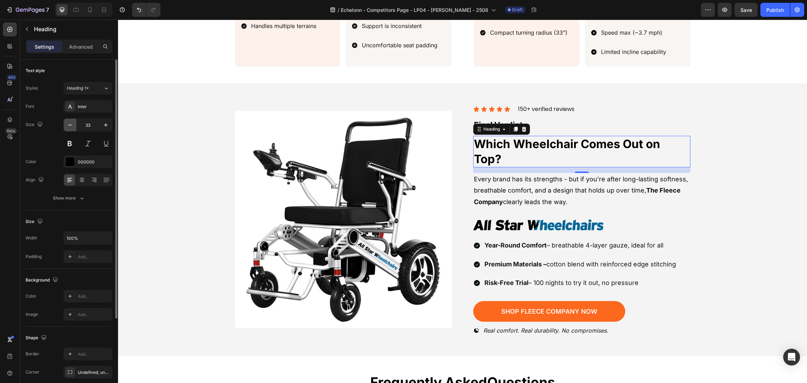
click at [67, 124] on icon "button" at bounding box center [70, 125] width 7 height 7
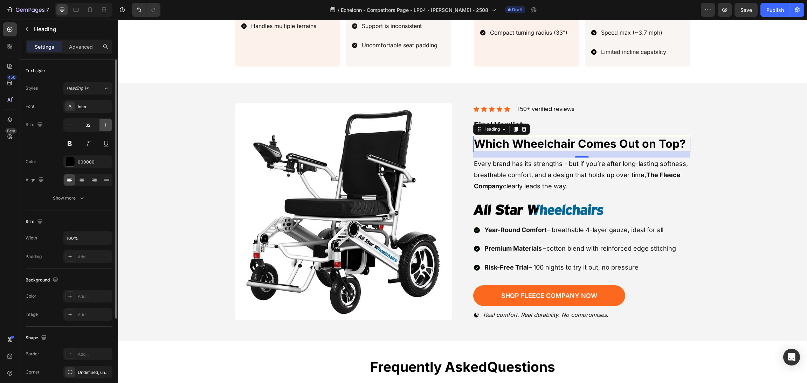
click at [109, 127] on button "button" at bounding box center [106, 125] width 13 height 13
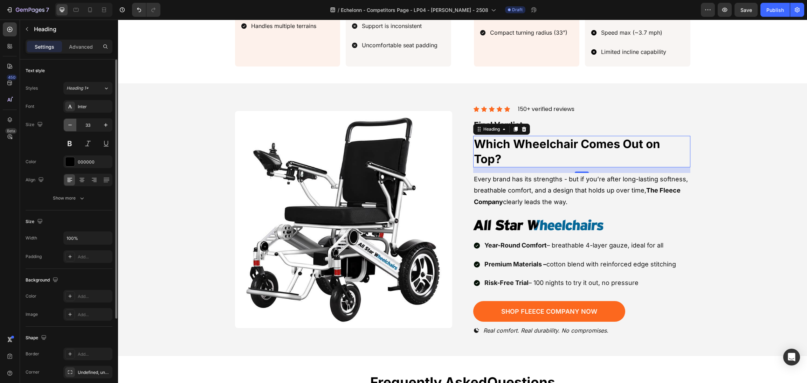
click at [74, 125] on button "button" at bounding box center [70, 125] width 13 height 13
type input "32"
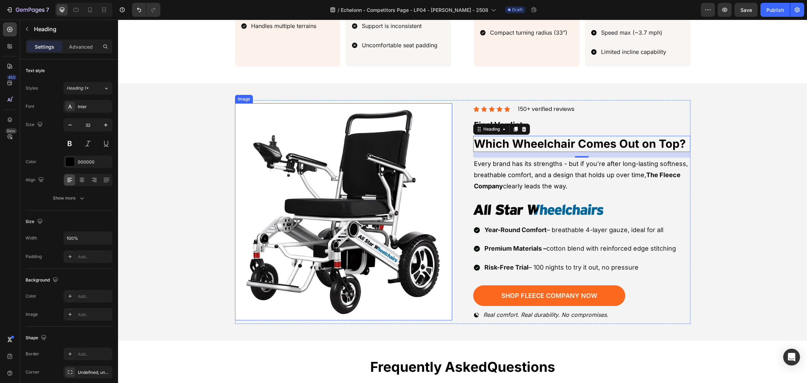
click at [456, 149] on div "Image Icon Icon Icon Icon Icon Icon List 150+ verified reviews Text block Row ⁠…" at bounding box center [463, 212] width 456 height 224
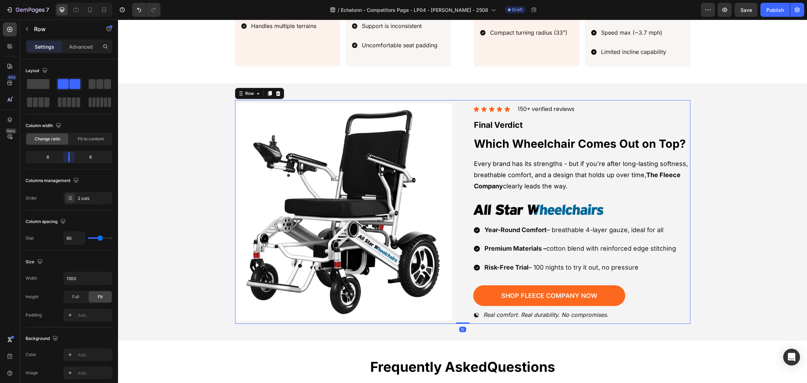
drag, startPoint x: 70, startPoint y: 159, endPoint x: 689, endPoint y: 153, distance: 618.6
click at [71, 0] on body "7 Version history / Echelonn - Competitors Page - LP04 - [PERSON_NAME] - 2508 D…" at bounding box center [403, 0] width 807 height 0
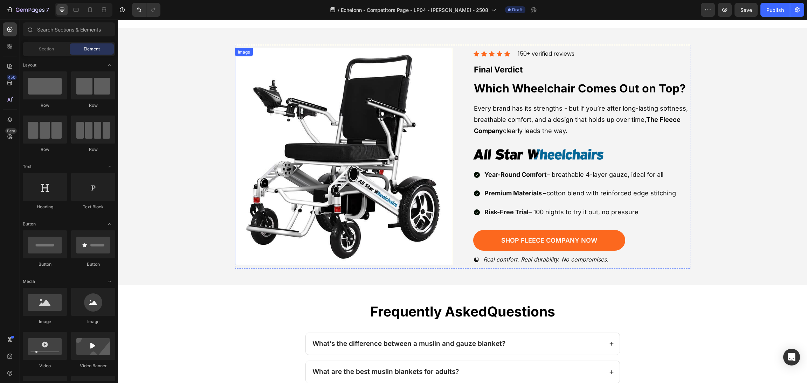
scroll to position [1314, 0]
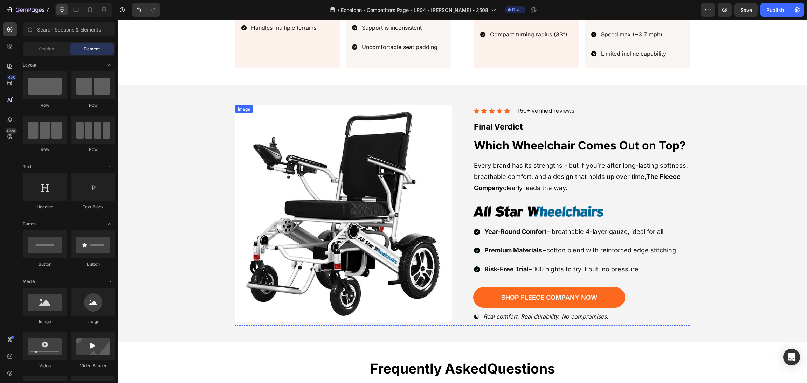
click at [431, 155] on img at bounding box center [343, 213] width 217 height 217
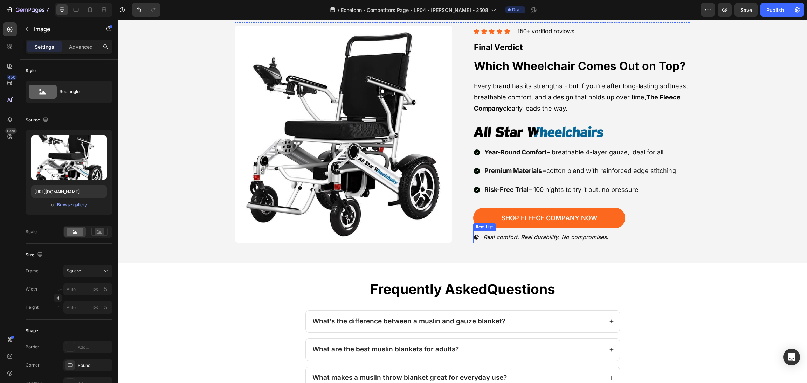
scroll to position [1369, 0]
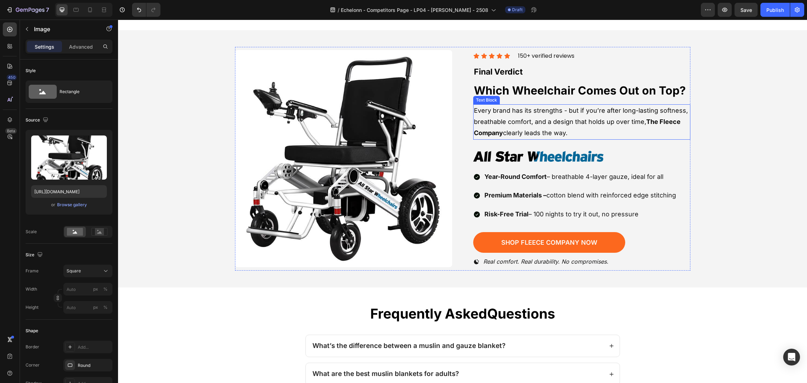
click at [566, 120] on p "Every brand has its strengths - but if you’re after long-lasting softness, brea…" at bounding box center [582, 122] width 216 height 34
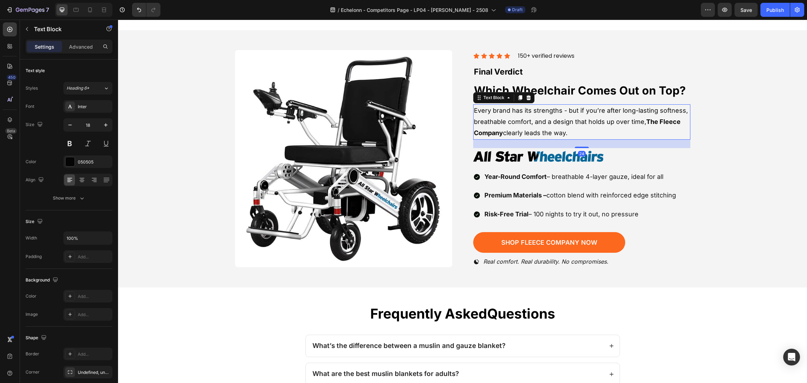
click at [573, 120] on p "Every brand has its strengths - but if you’re after long-lasting softness, brea…" at bounding box center [582, 122] width 216 height 34
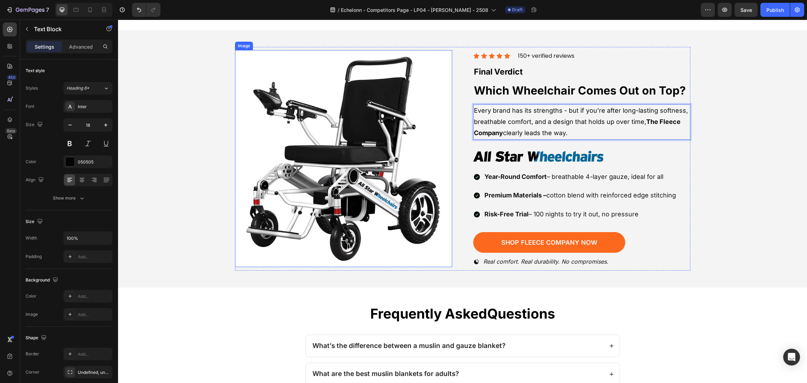
drag, startPoint x: 577, startPoint y: 127, endPoint x: 437, endPoint y: 88, distance: 145.3
click at [437, 88] on div "Image Icon Icon Icon Icon Icon Icon List 150+ verified reviews Text block Row F…" at bounding box center [463, 159] width 456 height 224
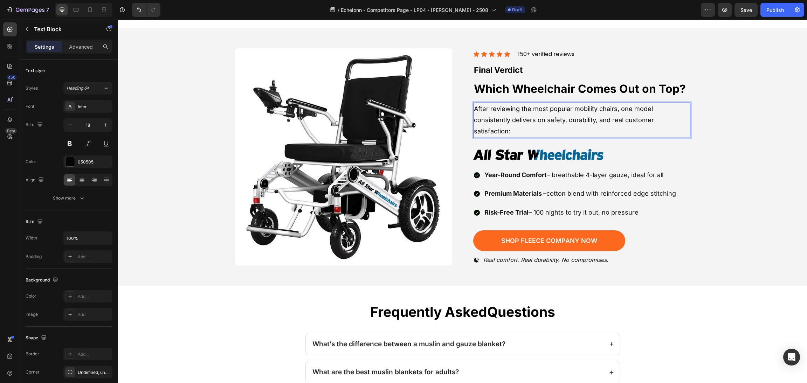
click at [574, 103] on p "After reviewing the most popular mobility chairs, one model consistently delive…" at bounding box center [582, 120] width 216 height 34
drag, startPoint x: 612, startPoint y: 116, endPoint x: 510, endPoint y: 118, distance: 102.0
click at [510, 118] on p "After reviewing the most popular mobility chairs, one model consistently delive…" at bounding box center [582, 120] width 216 height 34
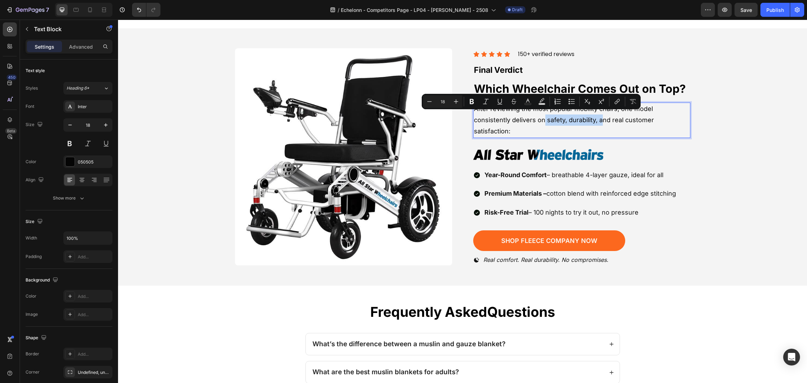
drag, startPoint x: 502, startPoint y: 116, endPoint x: 559, endPoint y: 115, distance: 57.5
click at [559, 115] on p "After reviewing the most popular mobility chairs, one model consistently delive…" at bounding box center [582, 120] width 216 height 34
click at [501, 108] on button "Underline" at bounding box center [500, 101] width 13 height 13
click at [503, 104] on icon "Editor contextual toolbar" at bounding box center [500, 101] width 7 height 7
click at [544, 117] on p "After reviewing the most popular mobility chairs, one model consistently delive…" at bounding box center [582, 120] width 216 height 34
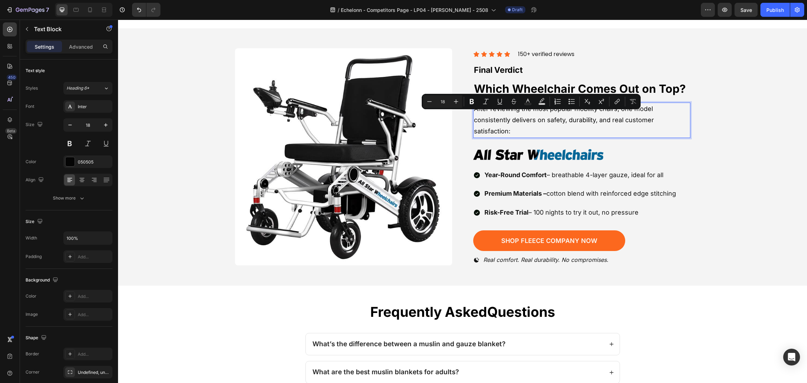
click at [521, 120] on p "After reviewing the most popular mobility chairs, one model consistently delive…" at bounding box center [582, 120] width 216 height 34
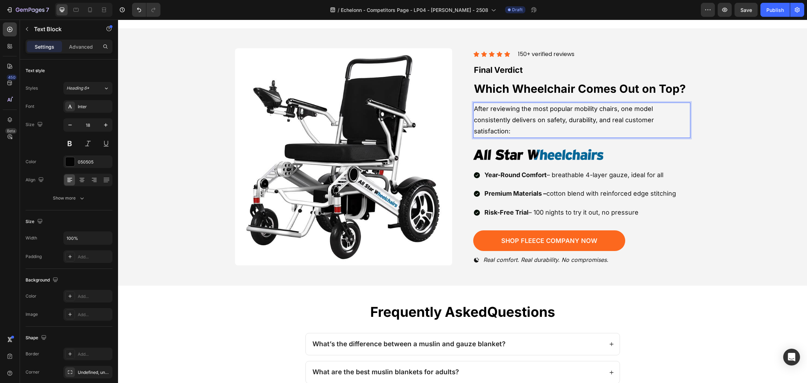
click at [623, 108] on p "After reviewing the most popular mobility chairs, one model consistently delive…" at bounding box center [582, 120] width 216 height 34
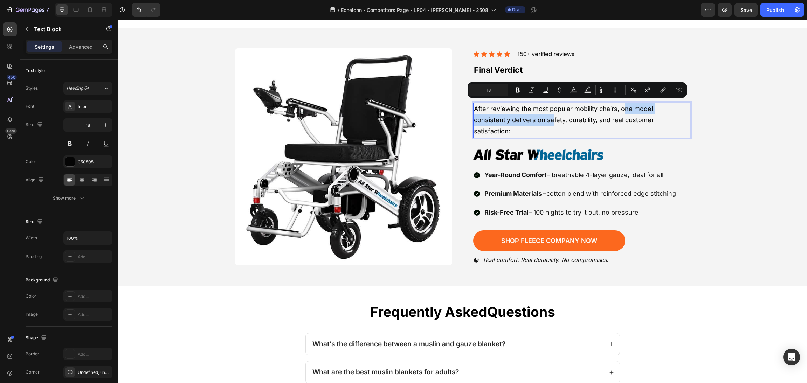
drag, startPoint x: 619, startPoint y: 102, endPoint x: 510, endPoint y: 115, distance: 109.7
click at [510, 115] on p "After reviewing the most popular mobility chairs, one model consistently delive…" at bounding box center [582, 120] width 216 height 34
click at [506, 117] on p "After reviewing the most popular mobility chairs, one model consistently delive…" at bounding box center [582, 120] width 216 height 34
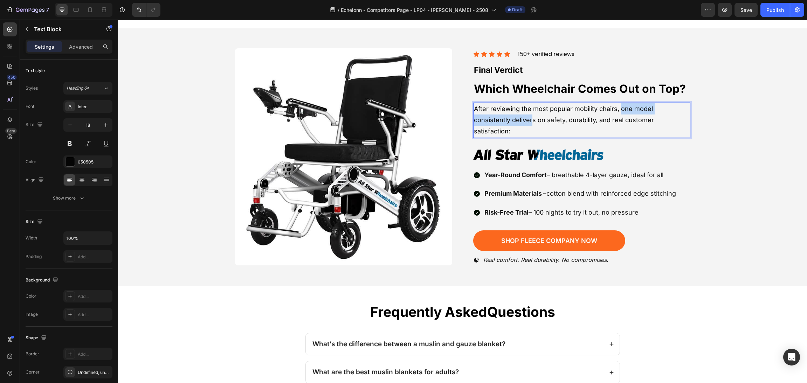
drag, startPoint x: 491, startPoint y: 116, endPoint x: 615, endPoint y: 104, distance: 124.6
click at [615, 104] on p "After reviewing the most popular mobility chairs, one model consistently delive…" at bounding box center [582, 120] width 216 height 34
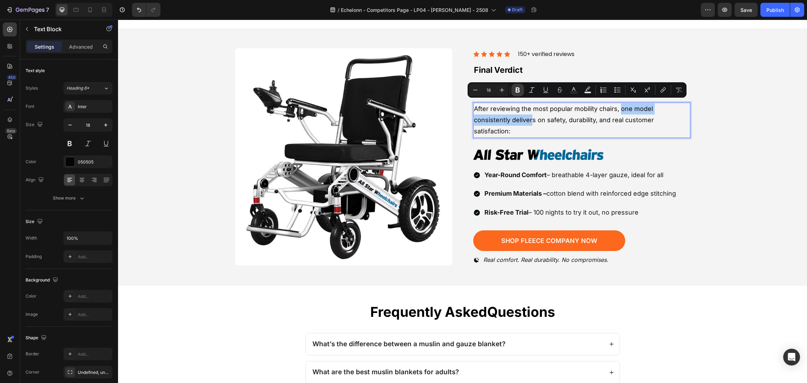
click at [520, 91] on icon "Editor contextual toolbar" at bounding box center [517, 90] width 7 height 7
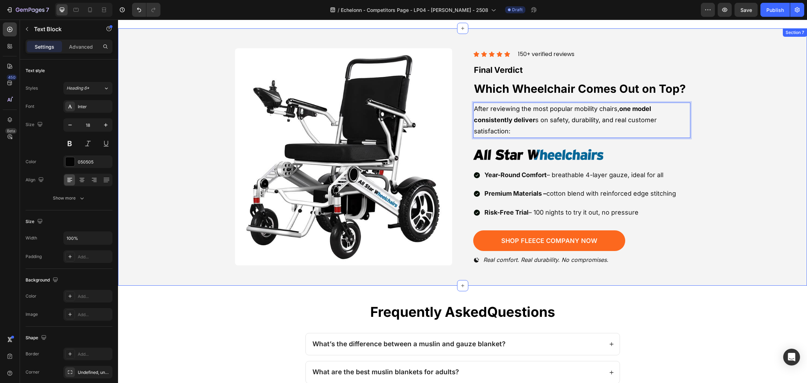
click at [707, 148] on div "Image Icon Icon Icon Icon Icon Icon List 150+ verified reviews Text block Row F…" at bounding box center [463, 157] width 673 height 224
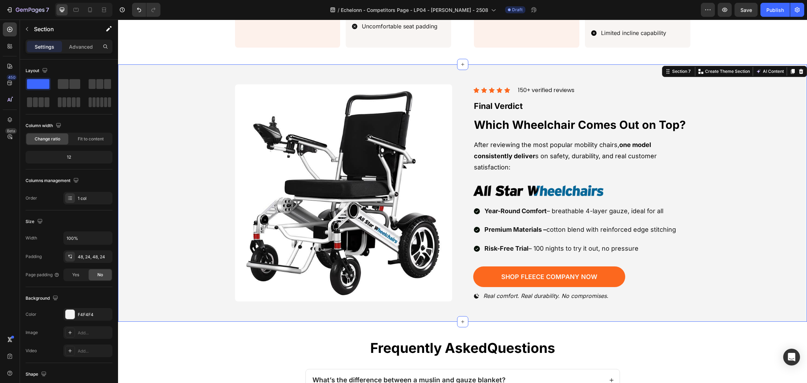
scroll to position [1318, 0]
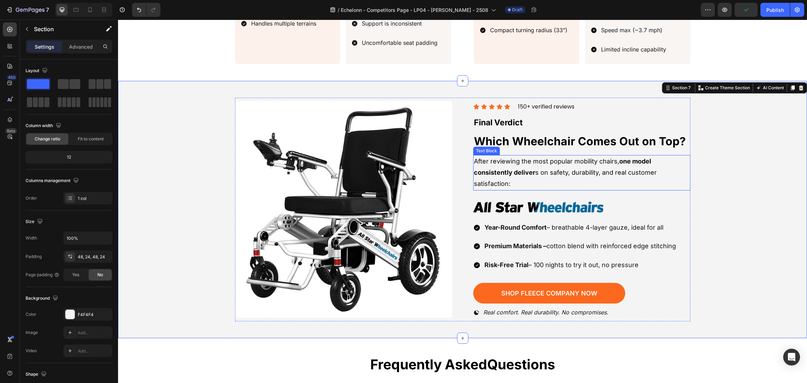
click at [538, 176] on p "After reviewing the most popular mobility chairs, one model consistently delive…" at bounding box center [582, 173] width 216 height 34
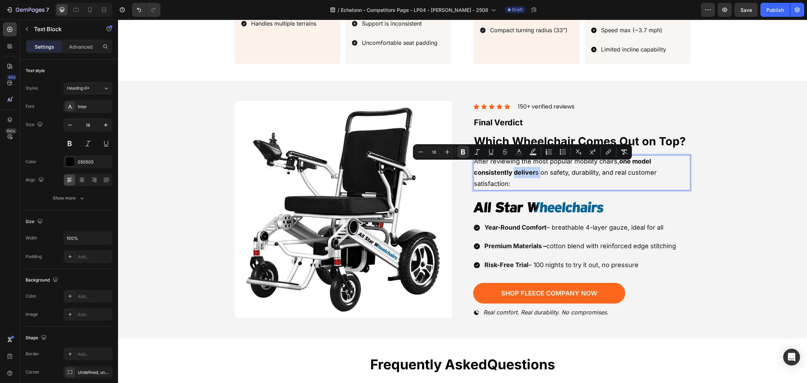
click at [531, 168] on p "After reviewing the most popular mobility chairs, one model consistently delive…" at bounding box center [582, 173] width 216 height 34
click at [470, 149] on div "Minus 18 Plus Bold Italic Underline Strikethrough Text Color Text Background Co…" at bounding box center [523, 152] width 216 height 13
click at [464, 149] on icon "Editor contextual toolbar" at bounding box center [463, 152] width 7 height 7
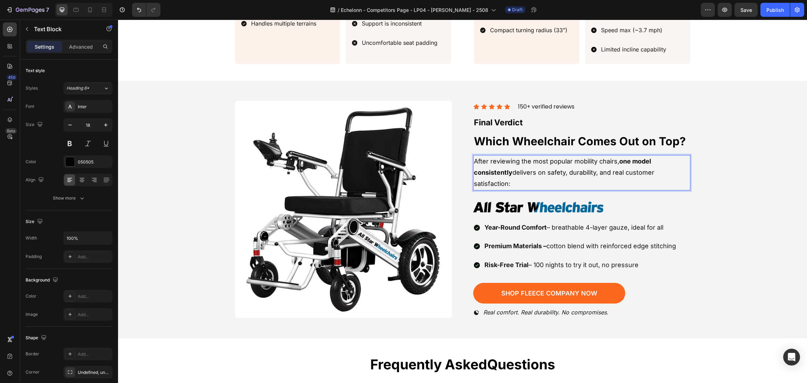
click at [520, 177] on p "After reviewing the most popular mobility chairs, one model consistently delive…" at bounding box center [582, 173] width 216 height 34
click at [737, 185] on div "Image Icon Icon Icon Icon Icon Icon List 150+ verified reviews Text block Row F…" at bounding box center [463, 210] width 673 height 224
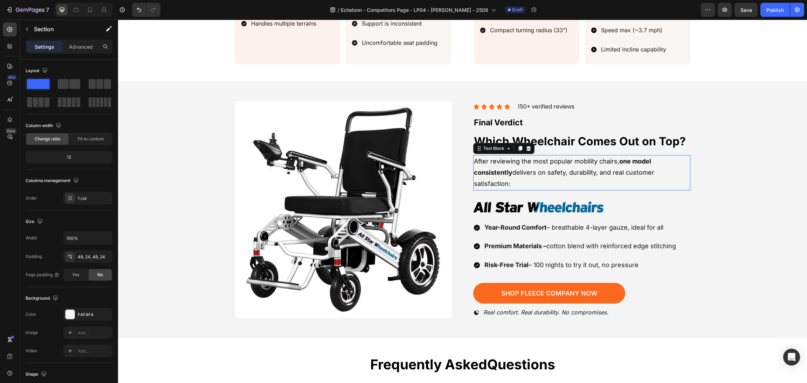
click at [551, 167] on p "After reviewing the most popular mobility chairs, one model consistently delive…" at bounding box center [582, 173] width 216 height 34
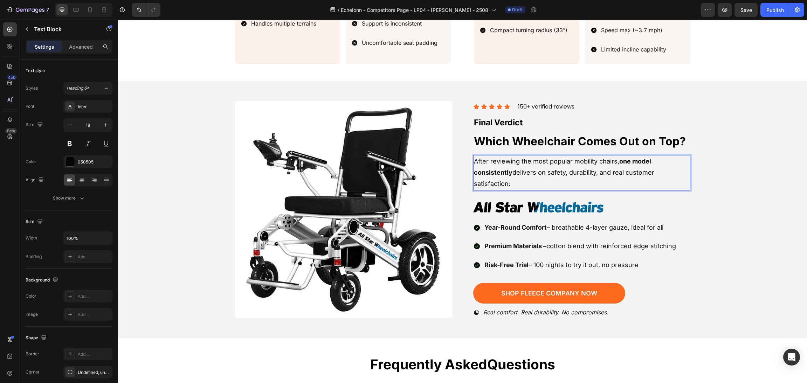
click at [510, 166] on p "After reviewing the most popular mobility chairs, one model consistently delive…" at bounding box center [582, 173] width 216 height 34
drag, startPoint x: 533, startPoint y: 169, endPoint x: 508, endPoint y: 168, distance: 24.9
click at [508, 168] on p "After reviewing the most popular mobility chairs, one model consistently delive…" at bounding box center [582, 173] width 216 height 34
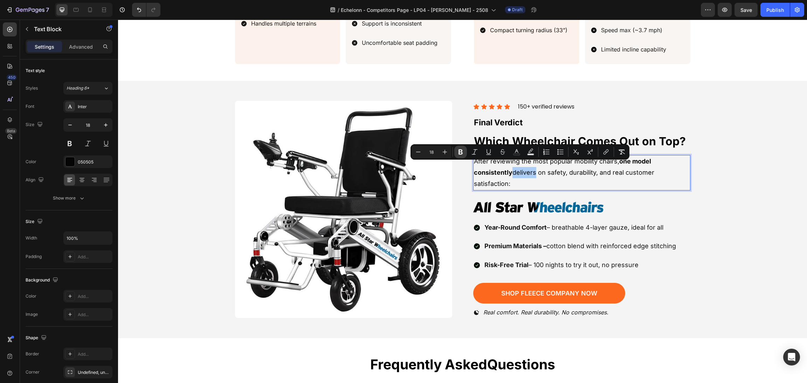
click at [461, 151] on icon "Editor contextual toolbar" at bounding box center [461, 152] width 4 height 5
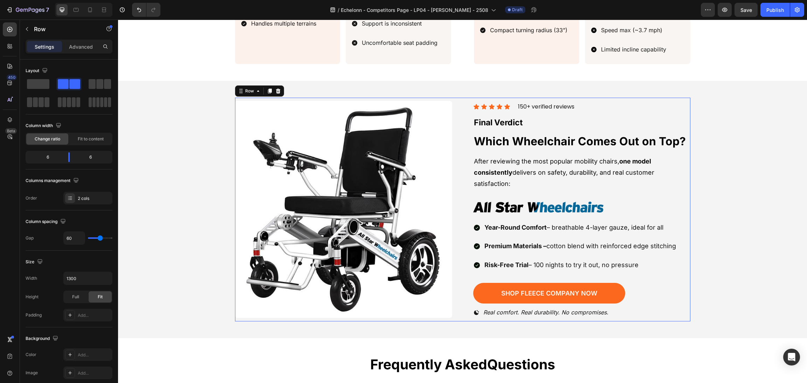
click at [461, 151] on div "Image Icon Icon Icon Icon Icon Icon List 150+ verified reviews Text block Row F…" at bounding box center [463, 210] width 456 height 224
click at [537, 160] on p "After reviewing the most popular mobility chairs, one model consistently delive…" at bounding box center [582, 173] width 216 height 34
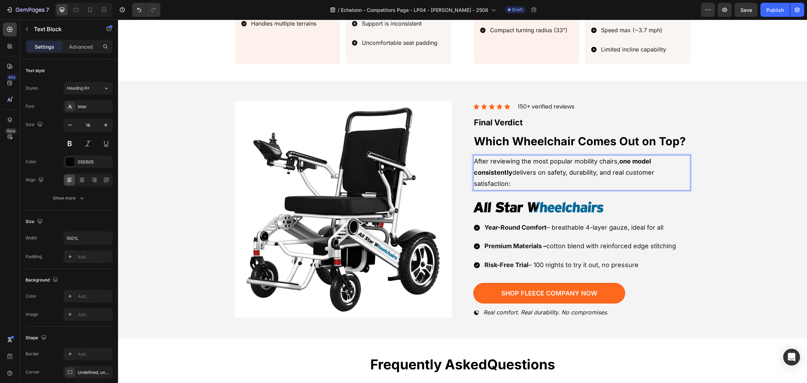
click at [530, 167] on p "After reviewing the most popular mobility chairs, one model consistently delive…" at bounding box center [582, 173] width 216 height 34
drag, startPoint x: 534, startPoint y: 167, endPoint x: 509, endPoint y: 168, distance: 25.3
click at [509, 168] on p "After reviewing the most popular mobility chairs, one model consistently delive…" at bounding box center [582, 173] width 216 height 34
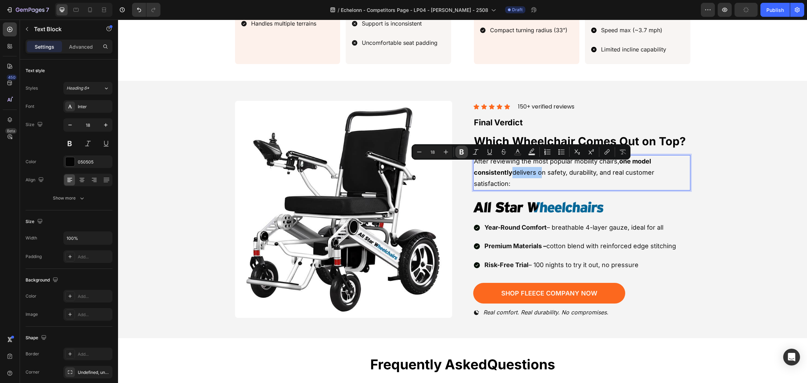
click at [463, 154] on icon "Editor contextual toolbar" at bounding box center [462, 152] width 4 height 5
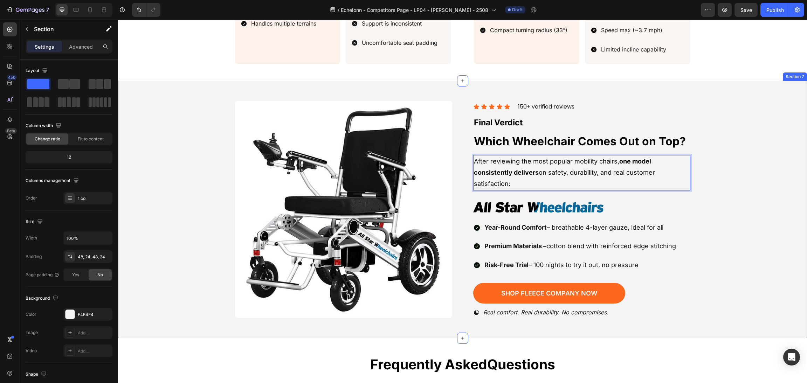
click at [730, 179] on div "Image Icon Icon Icon Icon Icon Icon List 150+ verified reviews Text block Row F…" at bounding box center [463, 210] width 673 height 224
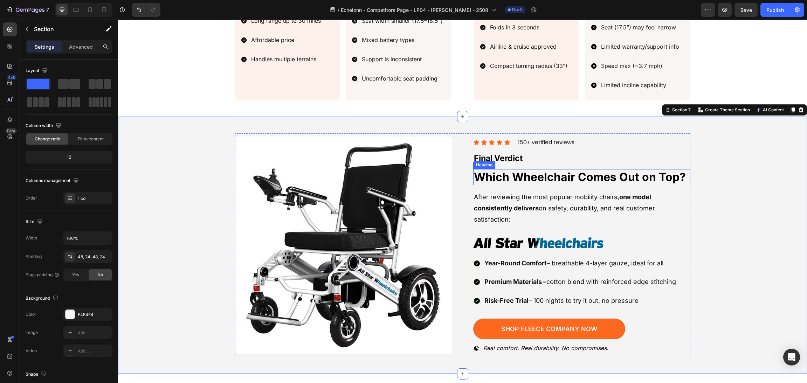
scroll to position [1265, 0]
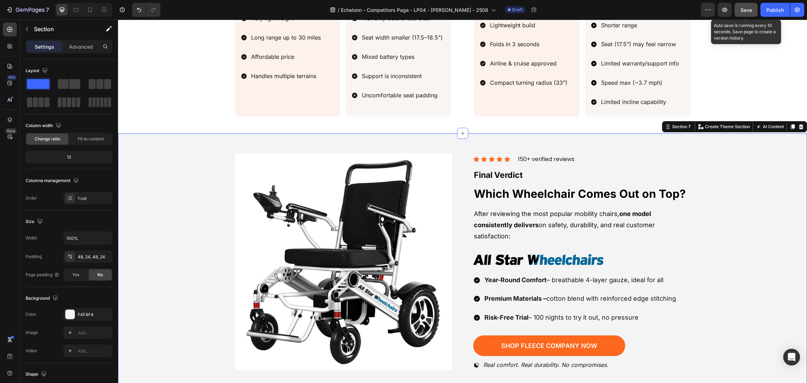
click at [741, 15] on button "Save" at bounding box center [746, 10] width 23 height 14
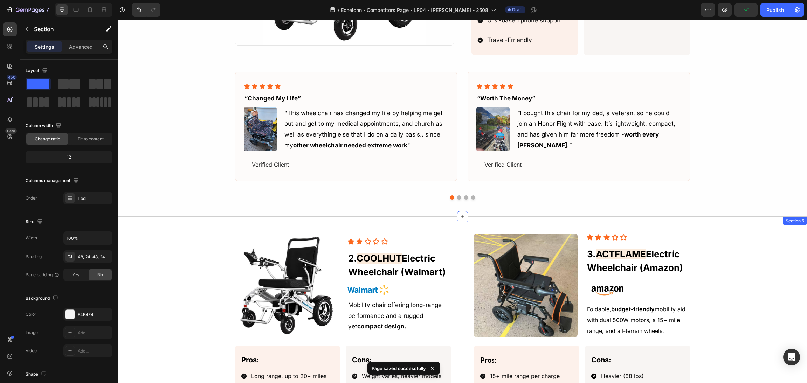
scroll to position [635, 0]
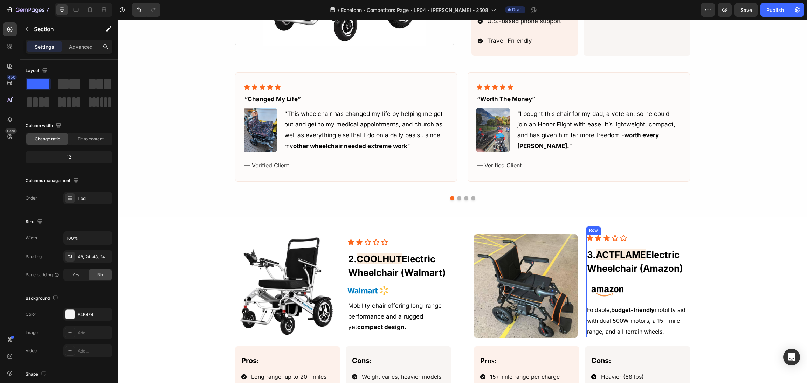
click at [632, 257] on span "ACTFLAME" at bounding box center [621, 255] width 50 height 11
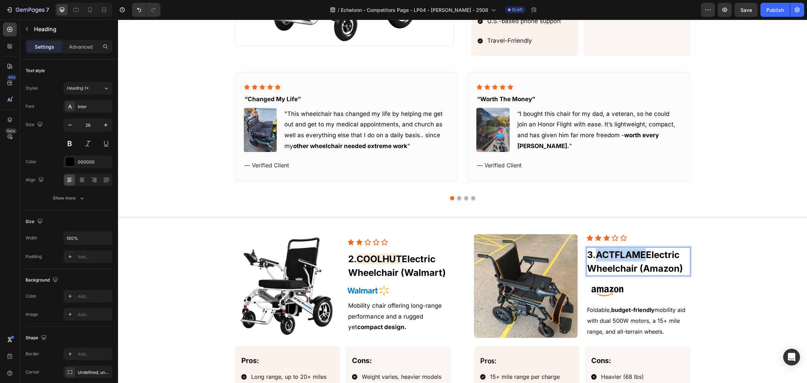
drag, startPoint x: 644, startPoint y: 257, endPoint x: 593, endPoint y: 253, distance: 51.7
click at [593, 253] on p "3. ACTFLAME Electric Wheelchair (Amazon)" at bounding box center [638, 261] width 102 height 27
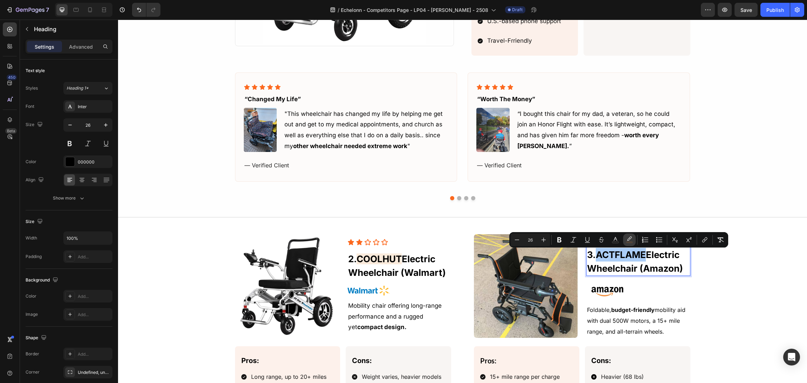
click at [629, 241] on icon "Editor contextual toolbar" at bounding box center [629, 240] width 7 height 7
type input "E57819"
type input "15"
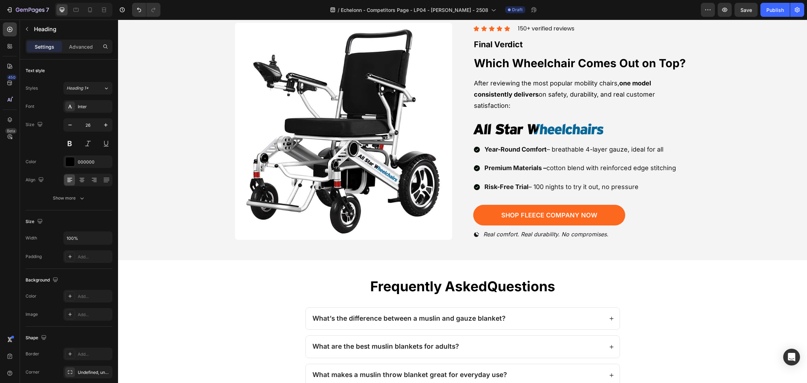
scroll to position [1371, 0]
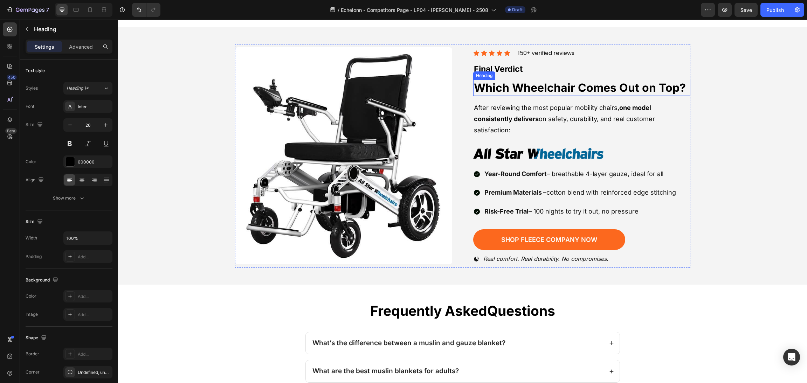
click at [647, 81] on h2 "Which Wheelchair Comes Out on Top?" at bounding box center [581, 88] width 217 height 16
type input "16"
click at [650, 85] on h2 "Which Wheelchair Comes Out on Top?" at bounding box center [581, 88] width 217 height 16
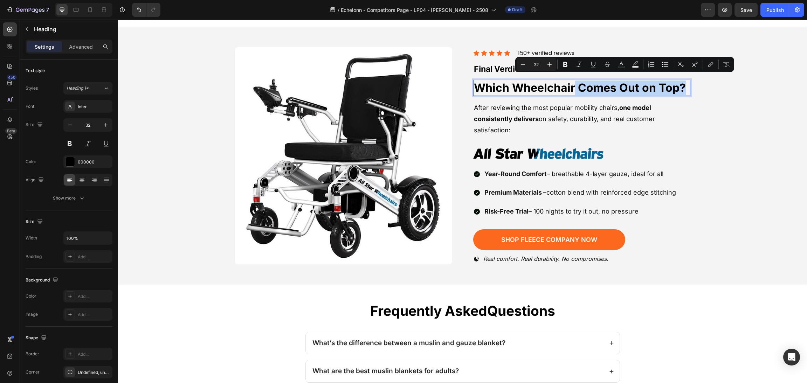
drag, startPoint x: 570, startPoint y: 82, endPoint x: 684, endPoint y: 85, distance: 114.3
click at [684, 85] on p "Which Wheelchair Comes Out on Top?" at bounding box center [582, 88] width 216 height 15
click at [636, 60] on button "Text Background Color" at bounding box center [635, 64] width 13 height 13
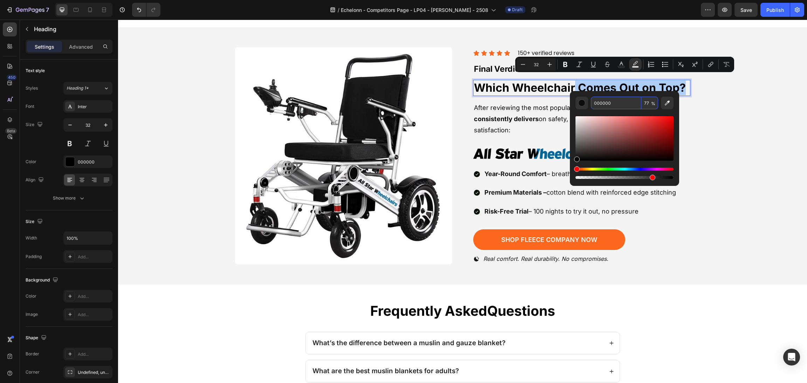
paste input "E57819"
type input "E57819"
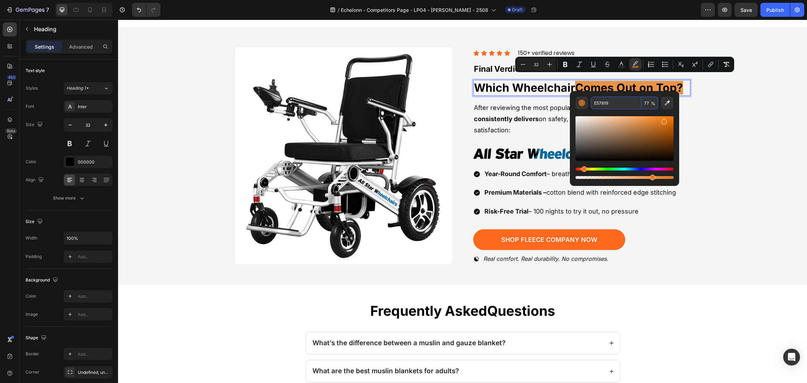
click at [649, 101] on input "77" at bounding box center [650, 103] width 17 height 13
type input "15"
click at [726, 150] on div "Image Icon Icon Icon Icon Icon Icon List 150+ verified reviews Text block Row F…" at bounding box center [463, 156] width 673 height 224
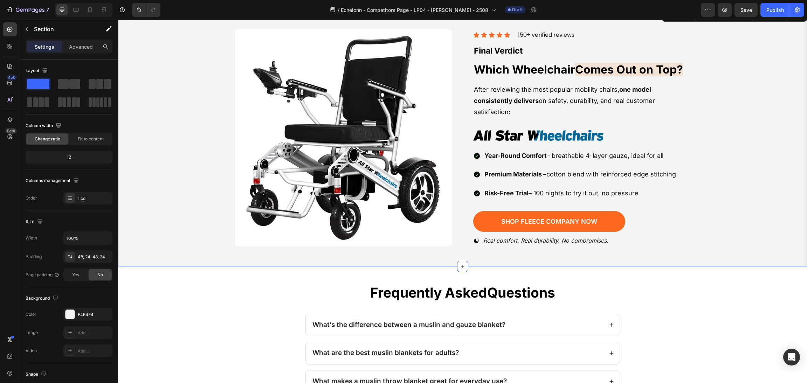
scroll to position [1372, 0]
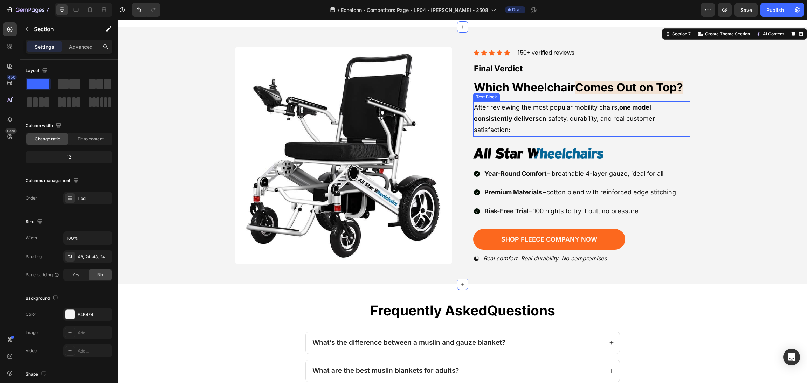
click at [574, 122] on p "After reviewing the most popular mobility chairs, one model consistently delive…" at bounding box center [582, 119] width 216 height 34
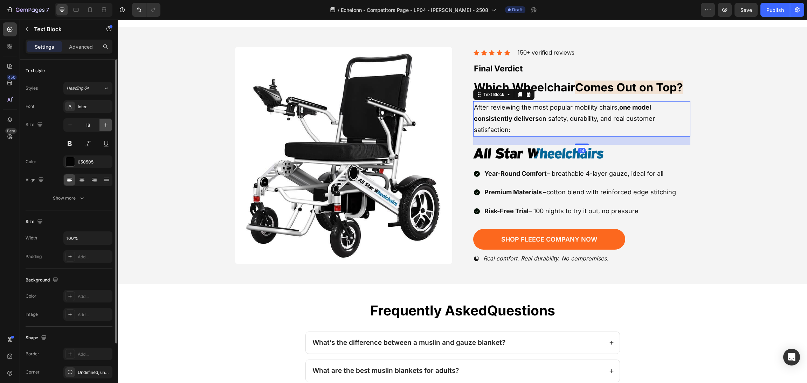
click at [108, 125] on icon "button" at bounding box center [105, 125] width 7 height 7
type input "19"
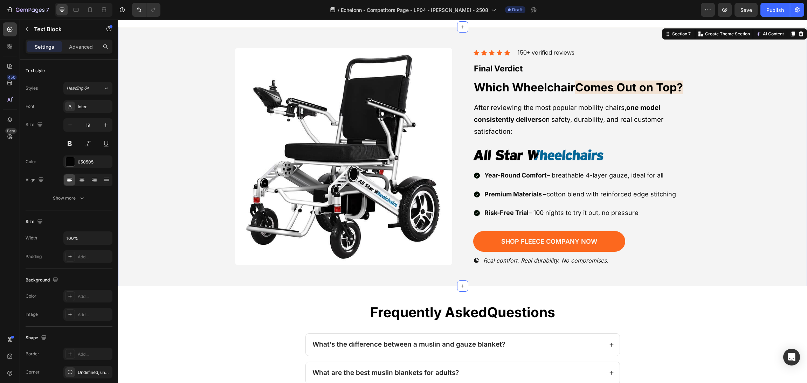
click at [726, 150] on div "Image Icon Icon Icon Icon Icon Icon List 150+ verified reviews Text block Row F…" at bounding box center [463, 157] width 673 height 226
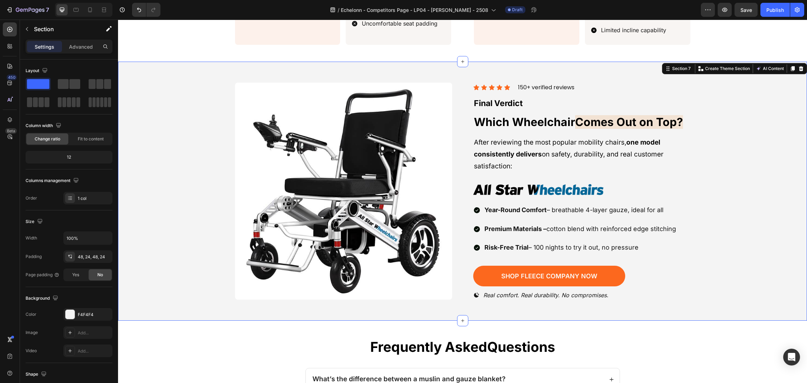
scroll to position [1319, 0]
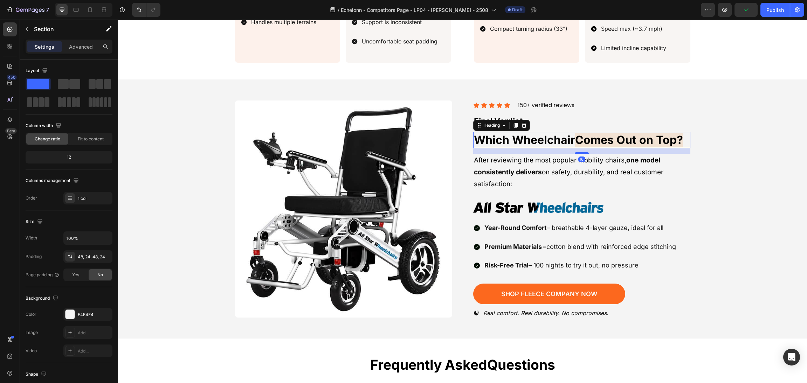
click at [575, 133] on span "Comes Out on Top?" at bounding box center [629, 140] width 108 height 14
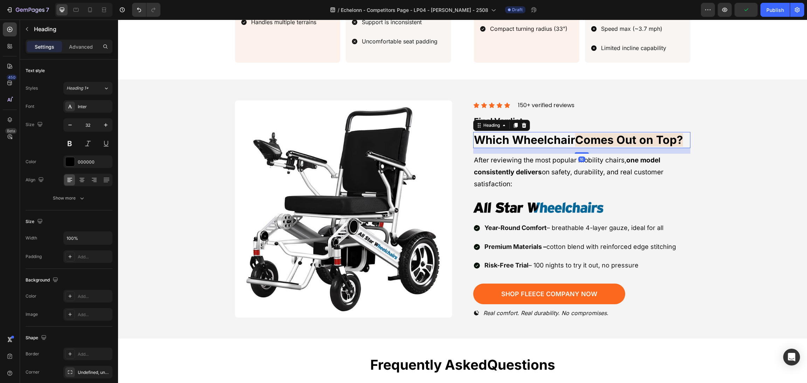
click at [577, 118] on h2 "Final Verdict" at bounding box center [581, 122] width 217 height 14
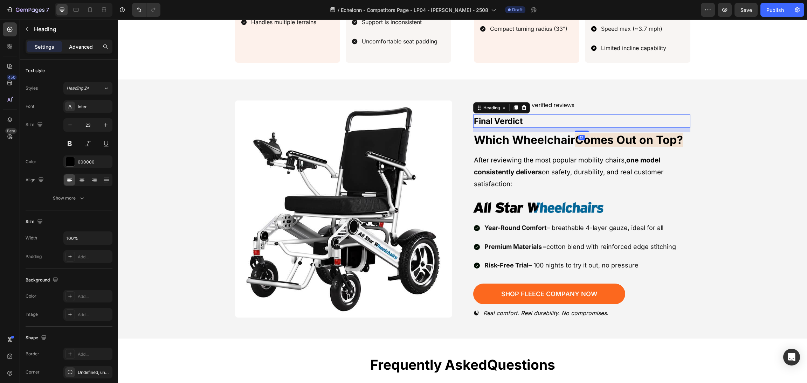
click at [75, 46] on p "Advanced" at bounding box center [81, 46] width 24 height 7
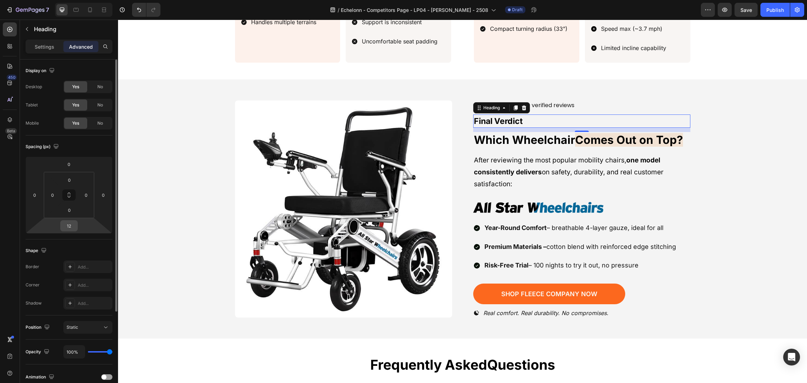
click at [69, 227] on input "12" at bounding box center [69, 226] width 14 height 11
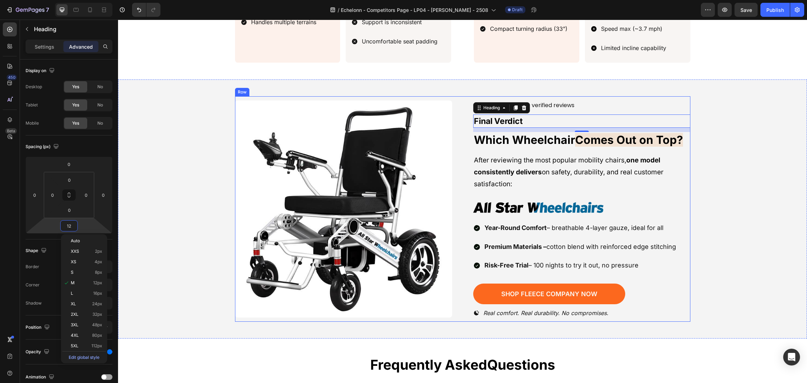
type input "8"
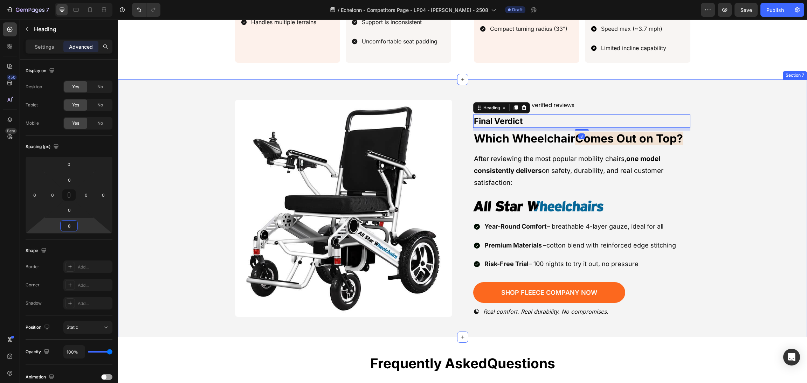
click at [745, 177] on div "Image Icon Icon Icon Icon Icon Icon List 150+ verified reviews Text block Row F…" at bounding box center [463, 208] width 673 height 225
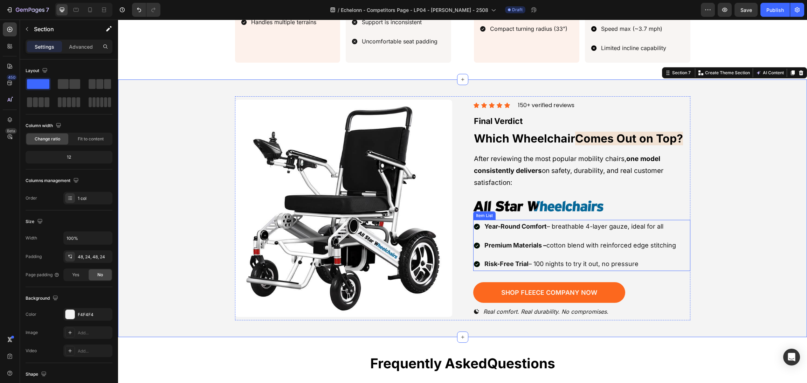
click at [583, 220] on div "Year-Round Comfort – breathable 4-layer gauze, ideal for all" at bounding box center [581, 226] width 194 height 13
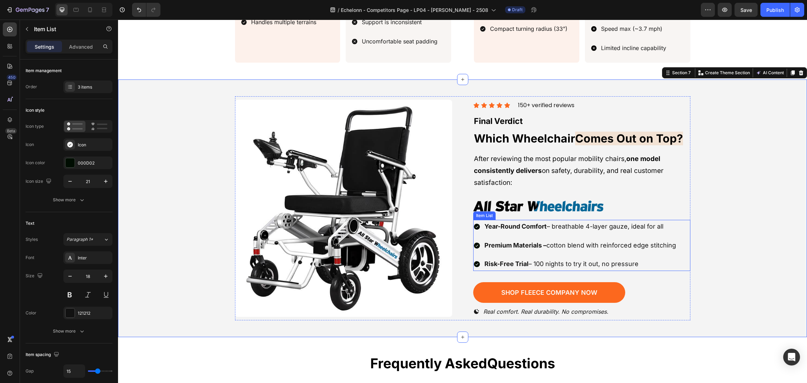
click at [625, 221] on p "Year-Round Comfort – breathable 4-layer gauze, ideal for all" at bounding box center [581, 226] width 192 height 11
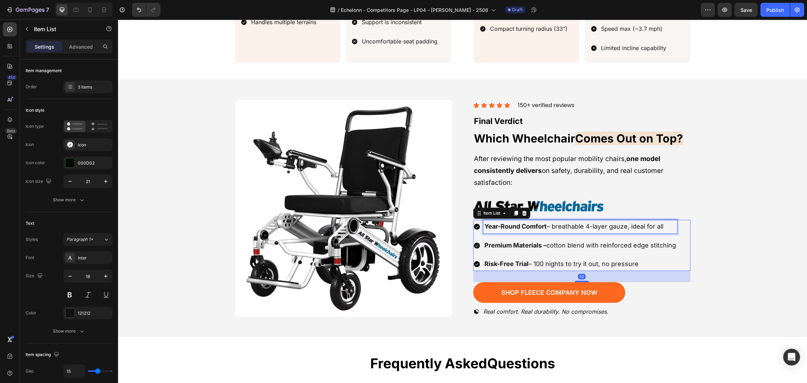
click at [659, 221] on p "Year-Round Comfort – breathable 4-layer gauze, ideal for all" at bounding box center [581, 226] width 192 height 11
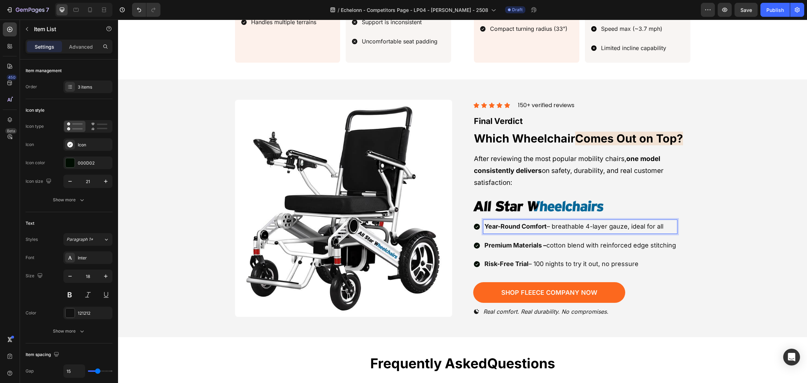
drag, startPoint x: 666, startPoint y: 221, endPoint x: 374, endPoint y: 230, distance: 291.7
click at [374, 230] on div "Image Icon Icon Icon Icon Icon Icon List 150+ verified reviews Text block Row F…" at bounding box center [463, 208] width 456 height 225
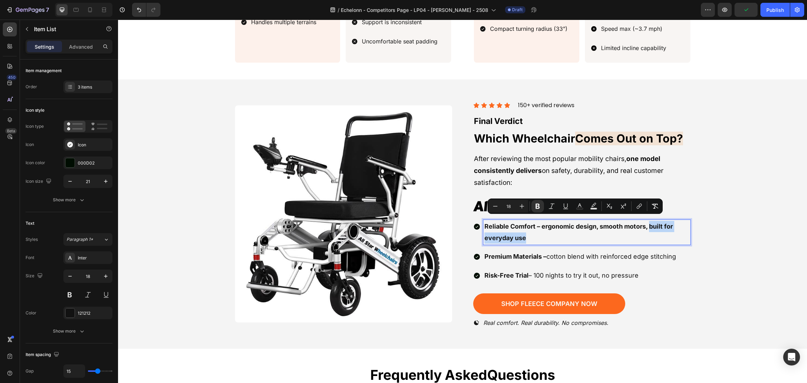
drag, startPoint x: 665, startPoint y: 237, endPoint x: 648, endPoint y: 225, distance: 20.9
click at [648, 225] on p "Reliable Comfort – ergonomic design, smooth motors, built for everyday use" at bounding box center [587, 232] width 205 height 23
drag, startPoint x: 629, startPoint y: 240, endPoint x: 617, endPoint y: 235, distance: 13.2
click at [629, 240] on div "Reliable Comfort – ergonomic design, smooth motors, built for everyday use Prem…" at bounding box center [581, 251] width 217 height 62
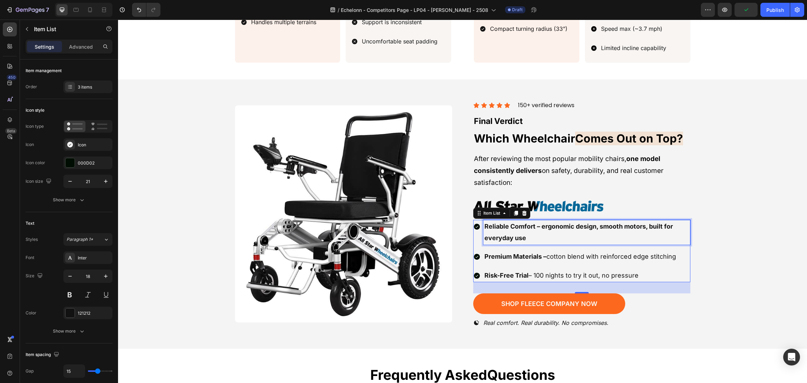
click at [601, 226] on p "Reliable Comfort – ergonomic design, smooth motors, built for everyday use" at bounding box center [587, 232] width 205 height 23
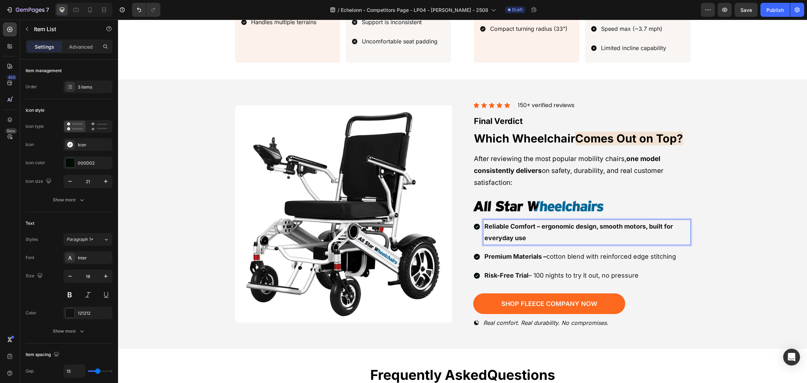
click at [592, 223] on strong "Reliable Comfort – ergonomic design, smooth motors, built for everyday use" at bounding box center [579, 232] width 189 height 19
drag, startPoint x: 649, startPoint y: 221, endPoint x: 597, endPoint y: 223, distance: 51.6
click at [597, 223] on strong "Reliable Comfort – ergonomic design, smooth motors, built for everyday use" at bounding box center [579, 232] width 189 height 19
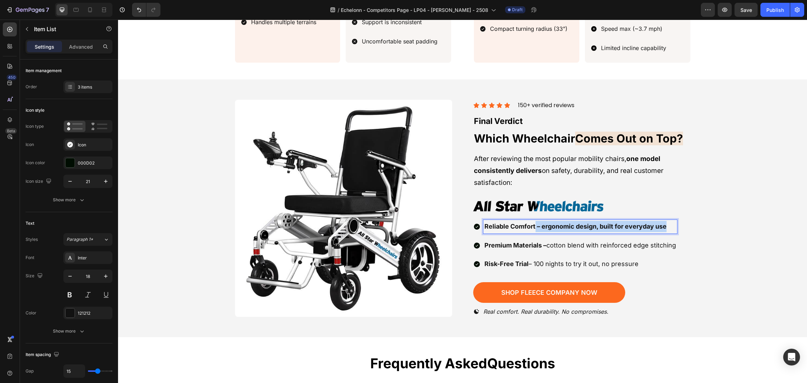
drag, startPoint x: 664, startPoint y: 219, endPoint x: 532, endPoint y: 224, distance: 132.6
click at [532, 224] on p "Reliable Comfort – ergonomic design, built for everyday use" at bounding box center [581, 226] width 192 height 11
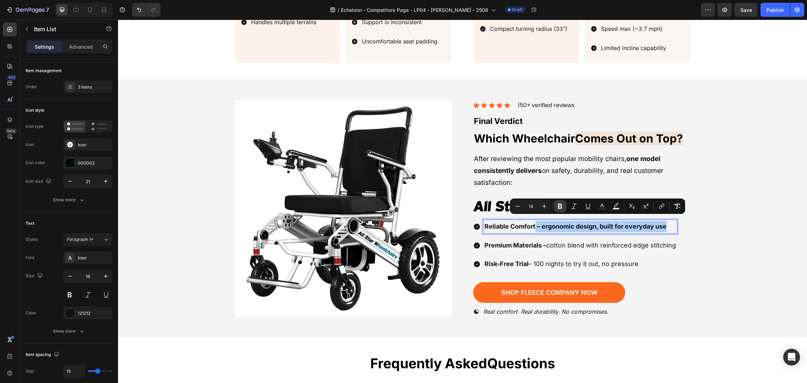
click at [558, 207] on button "Bold" at bounding box center [560, 206] width 13 height 13
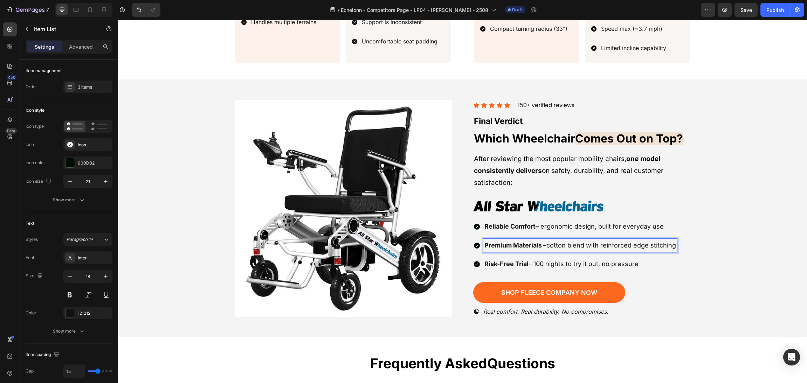
click at [670, 240] on p "Premium Materials – cotton blend with reinforced edge stitching" at bounding box center [581, 245] width 192 height 11
click at [704, 241] on div "Image Icon Icon Icon Icon Icon Icon List 150+ verified reviews Text block Row F…" at bounding box center [463, 208] width 673 height 225
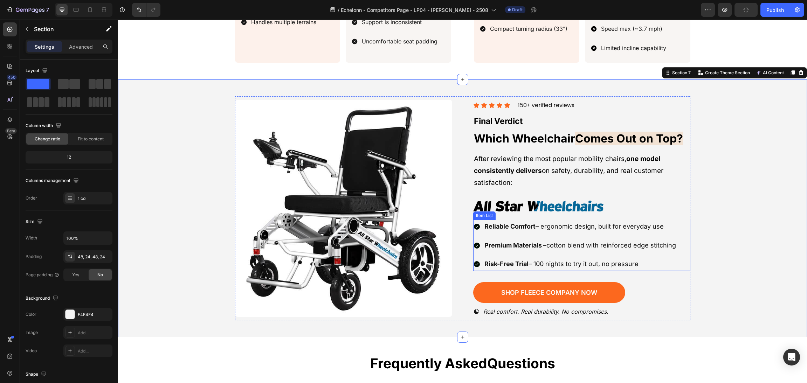
click at [612, 240] on p "Premium Materials – cotton blend with reinforced edge stitching" at bounding box center [581, 245] width 192 height 11
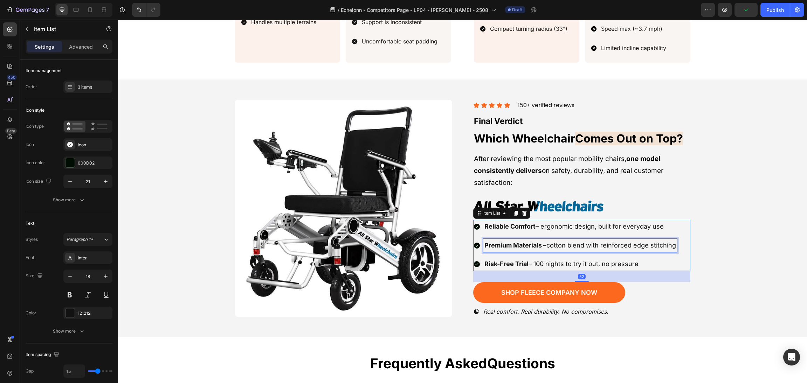
drag, startPoint x: 677, startPoint y: 238, endPoint x: 673, endPoint y: 240, distance: 4.7
click at [677, 239] on div "Reliable Comfort – ergonomic design, built for everyday use Premium Materials –…" at bounding box center [581, 245] width 217 height 51
click at [655, 242] on p "Premium Materials – cotton blend with reinforced edge stitching" at bounding box center [581, 245] width 192 height 11
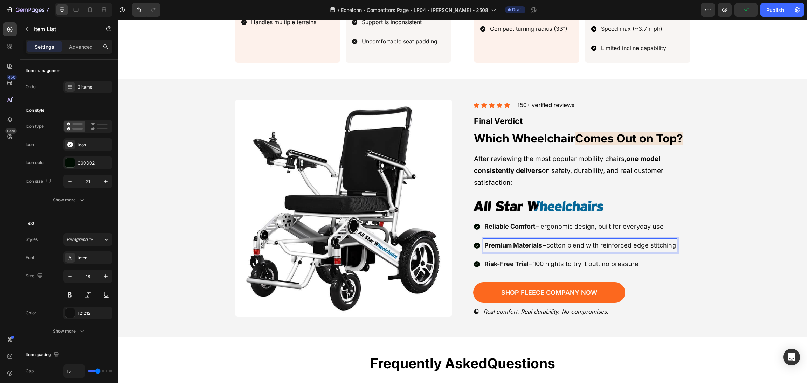
click at [487, 242] on strong "Premium Materials –" at bounding box center [516, 245] width 62 height 7
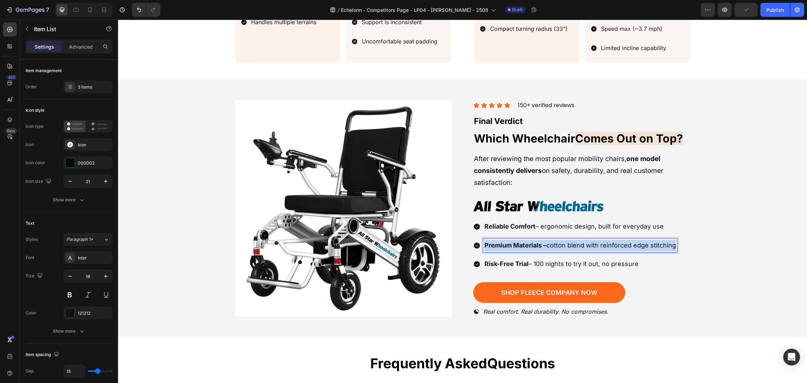
drag, startPoint x: 481, startPoint y: 238, endPoint x: 746, endPoint y: 216, distance: 265.8
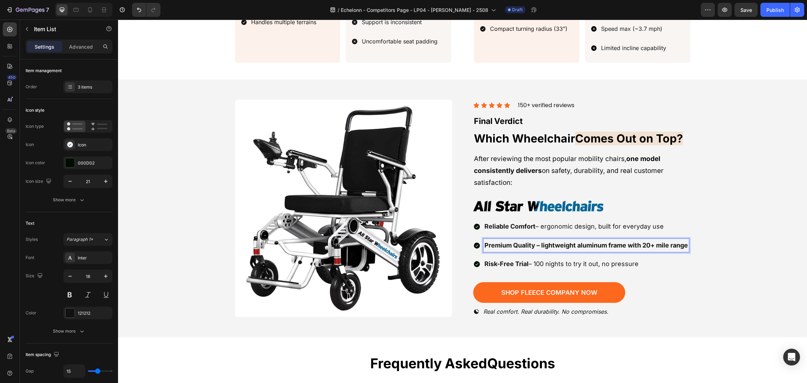
click at [610, 248] on p "Premium Quality – lightweight aluminum frame with 20+ mile range" at bounding box center [587, 245] width 204 height 11
click at [589, 242] on strong "Premium Quality – lightweight aluminum frame with 20+ mile range" at bounding box center [587, 245] width 204 height 7
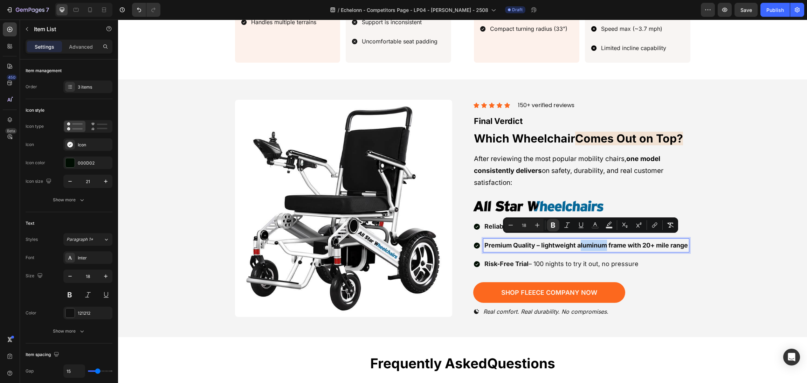
drag, startPoint x: 602, startPoint y: 240, endPoint x: 578, endPoint y: 240, distance: 23.8
click at [578, 242] on strong "Premium Quality – lightweight aluminum frame with 20+ mile range" at bounding box center [587, 245] width 204 height 7
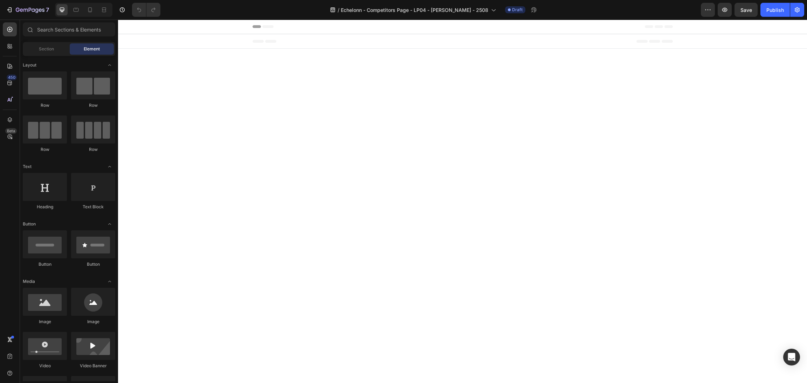
click at [31, 9] on icon "button" at bounding box center [30, 10] width 29 height 6
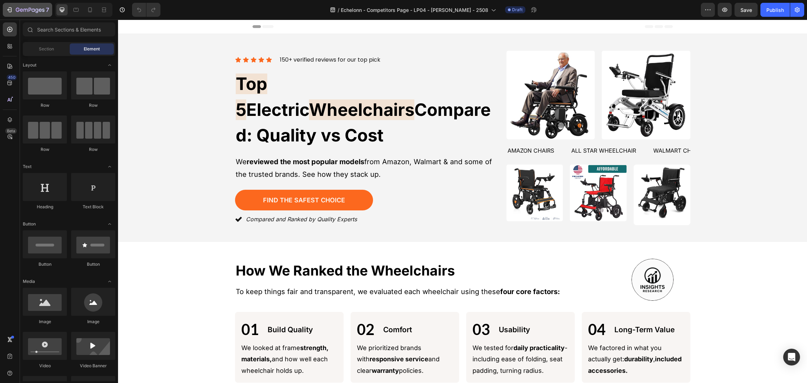
click at [28, 3] on button "7" at bounding box center [27, 10] width 49 height 14
